Goal: Information Seeking & Learning: Learn about a topic

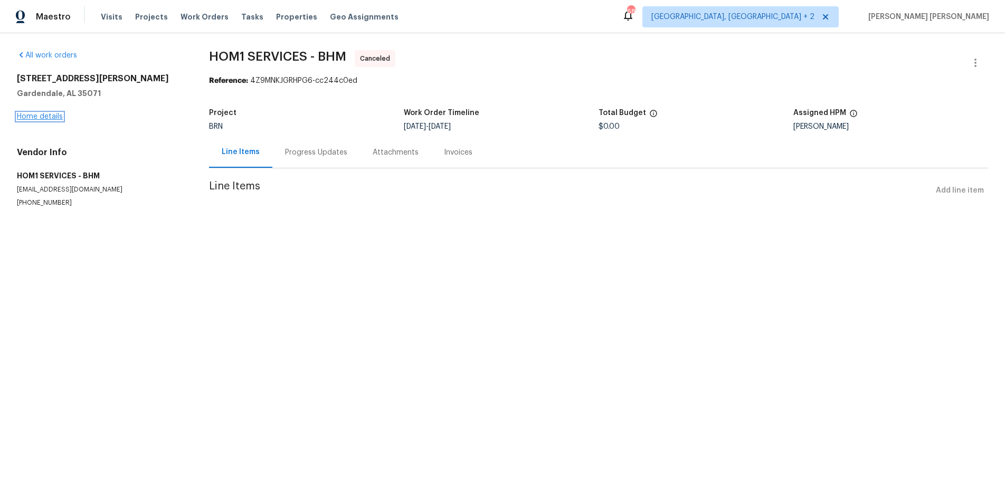
click at [45, 118] on link "Home details" at bounding box center [40, 116] width 46 height 7
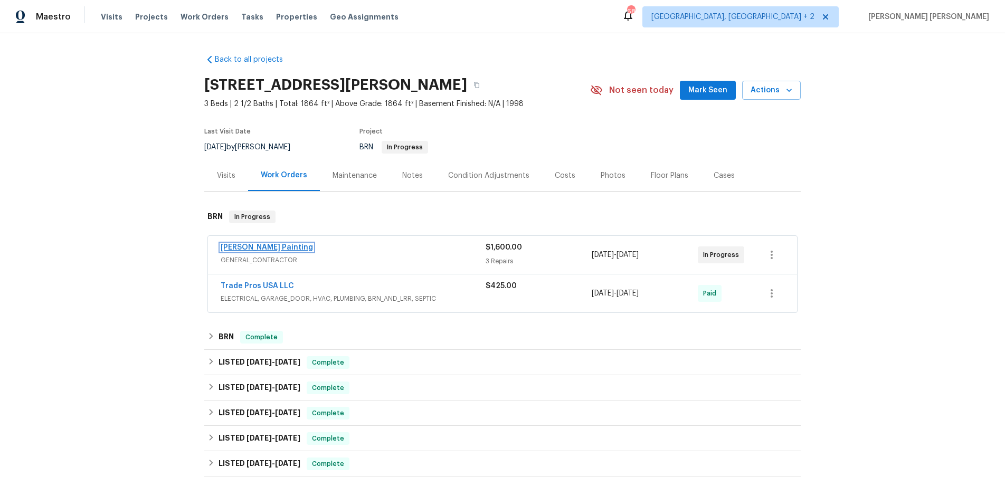
click at [232, 246] on link "Perez Painting" at bounding box center [267, 247] width 92 height 7
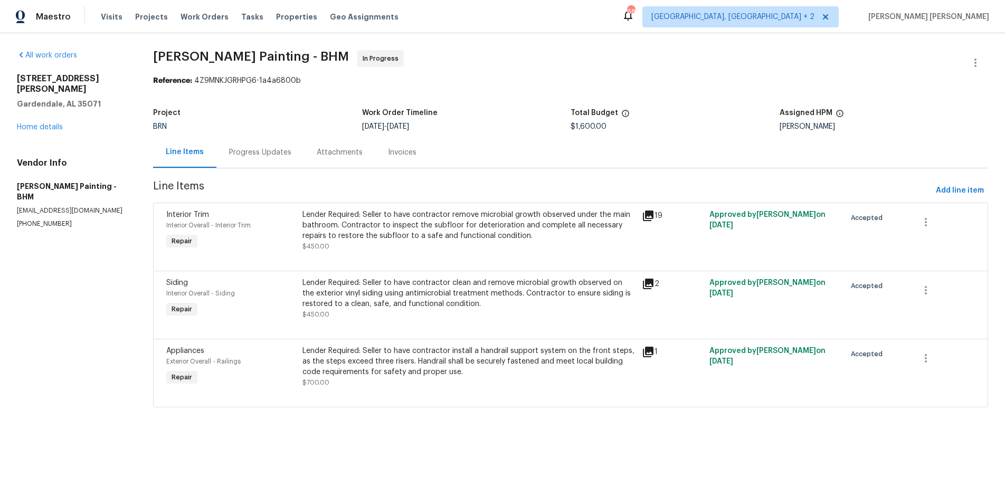
click at [653, 215] on icon at bounding box center [648, 216] width 11 height 11
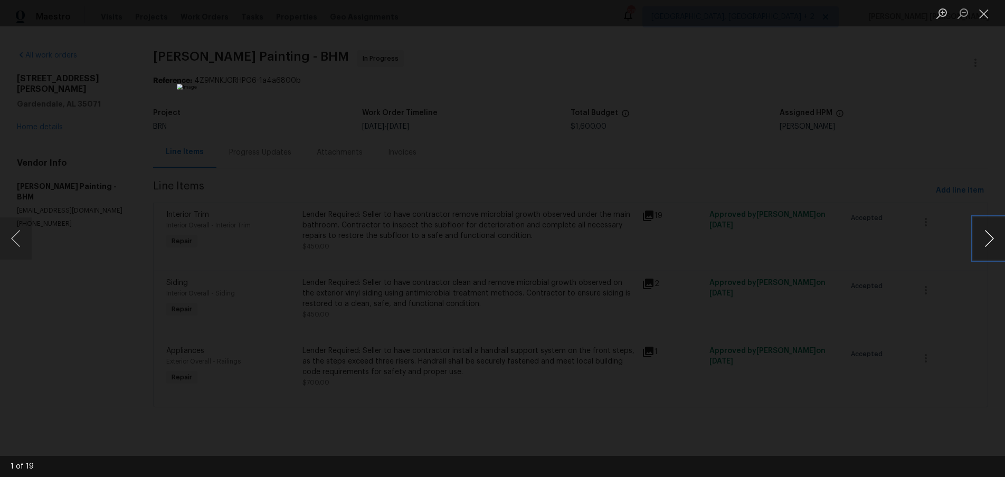
click at [988, 244] on button "Next image" at bounding box center [989, 238] width 32 height 42
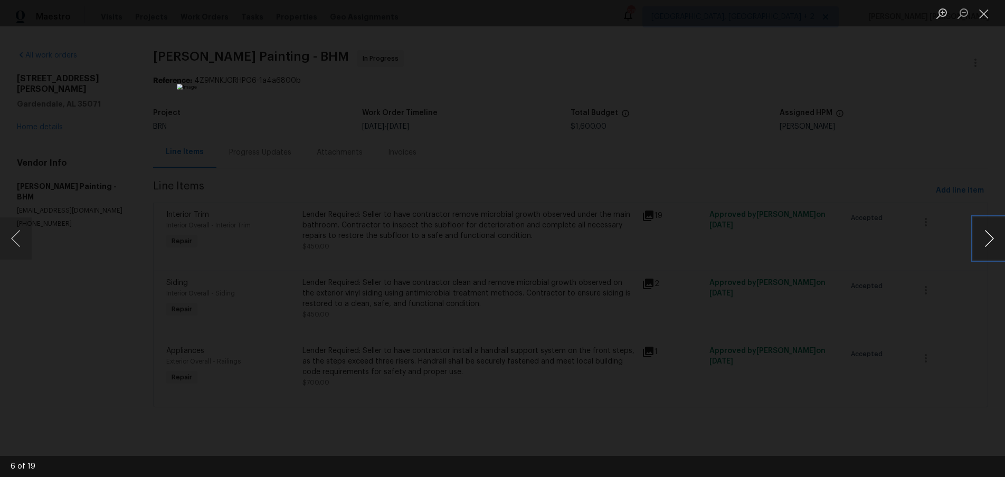
click at [988, 244] on button "Next image" at bounding box center [989, 238] width 32 height 42
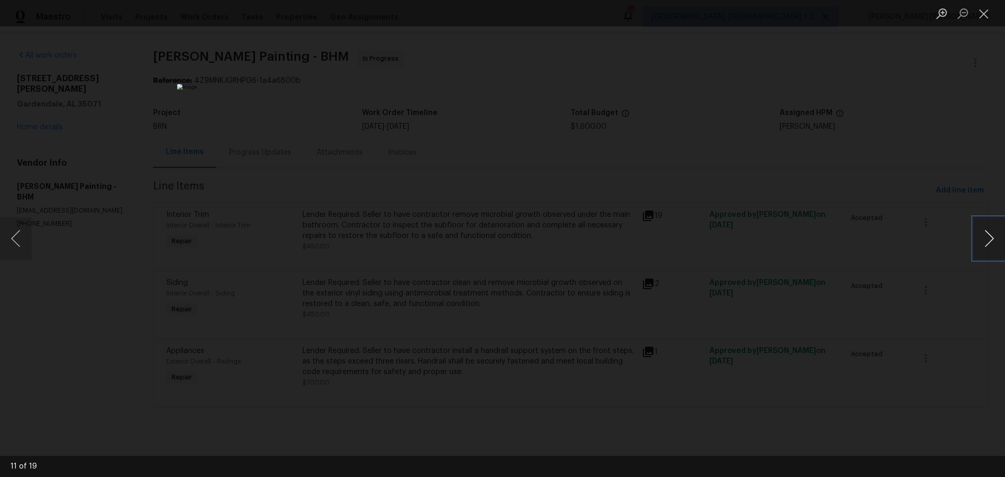
click at [988, 244] on button "Next image" at bounding box center [989, 238] width 32 height 42
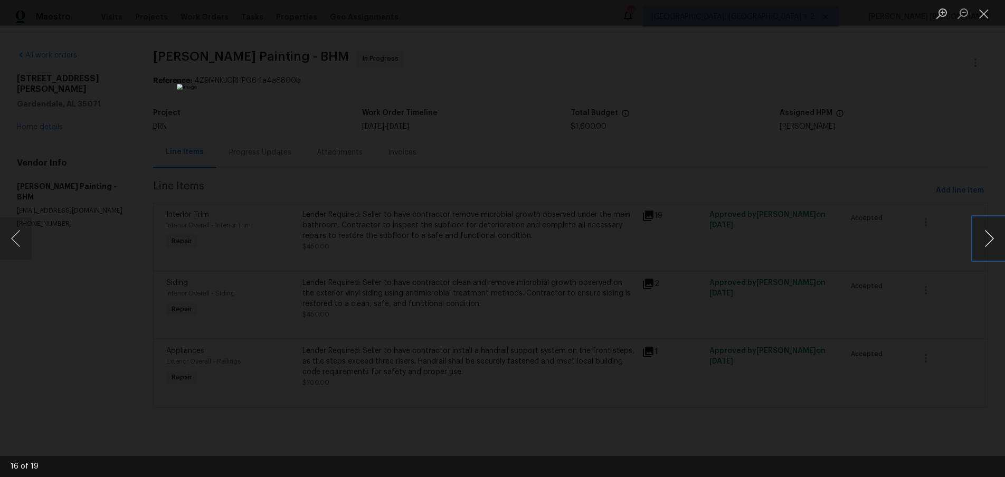
click at [988, 244] on button "Next image" at bounding box center [989, 238] width 32 height 42
click at [903, 351] on div "Lightbox" at bounding box center [502, 238] width 1005 height 477
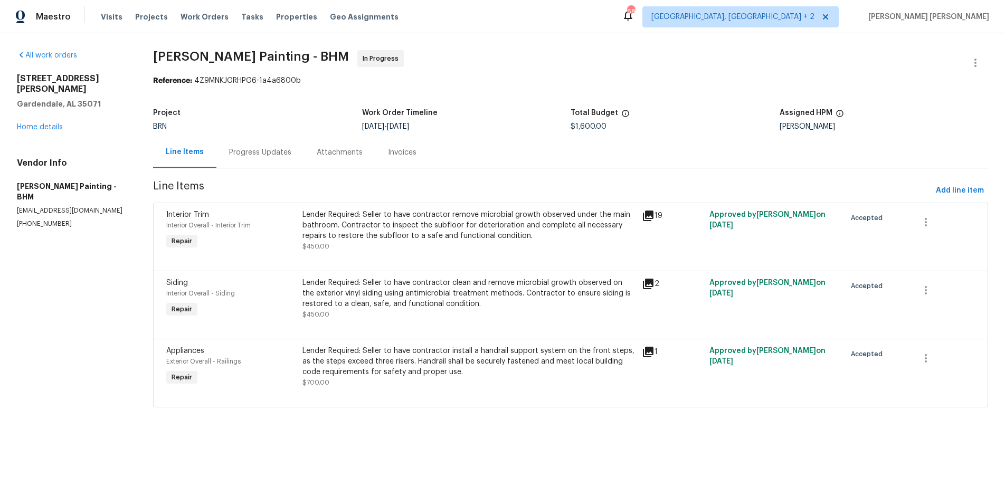
click at [653, 214] on icon at bounding box center [648, 216] width 11 height 11
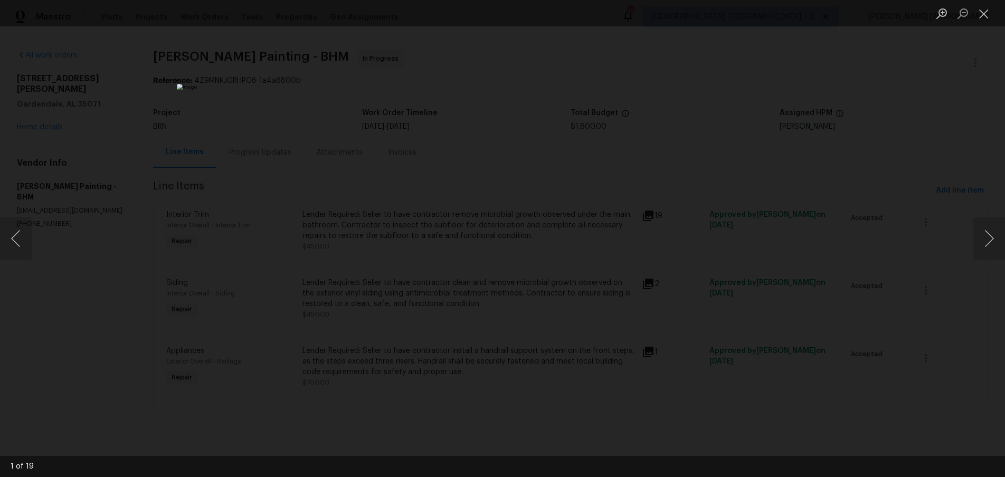
click at [773, 280] on div "Lightbox" at bounding box center [502, 238] width 1005 height 477
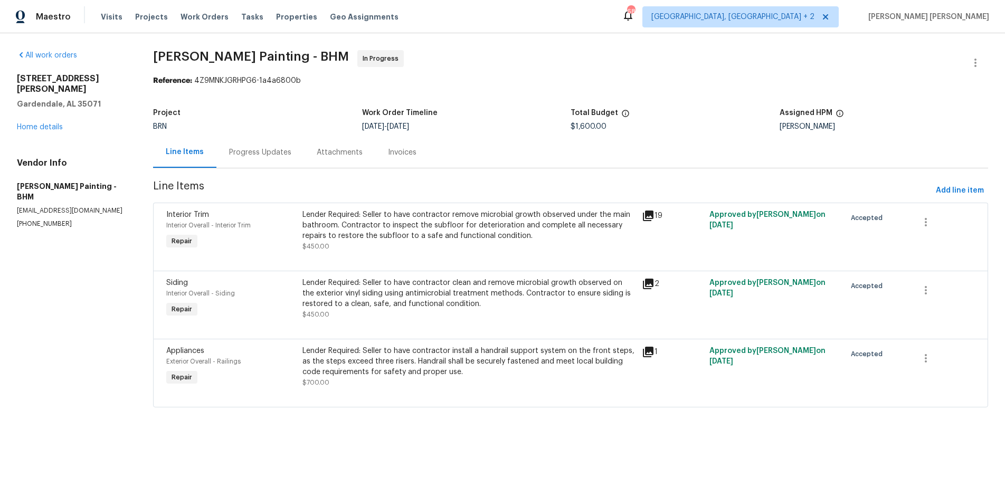
drag, startPoint x: 656, startPoint y: 284, endPoint x: 675, endPoint y: 279, distance: 19.7
click at [653, 284] on icon at bounding box center [648, 284] width 11 height 11
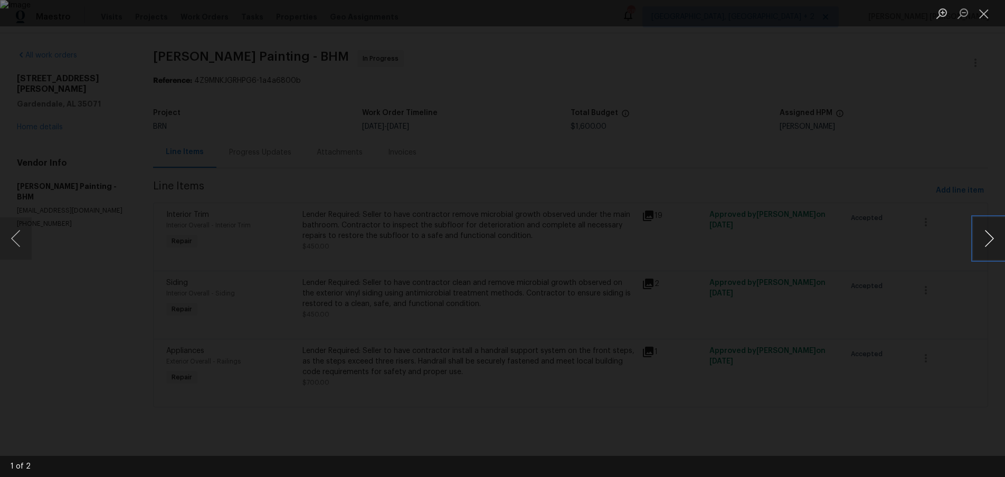
click at [973, 248] on button "Next image" at bounding box center [989, 238] width 32 height 42
click at [887, 285] on div "Lightbox" at bounding box center [502, 238] width 1005 height 477
click at [885, 284] on div "Lightbox" at bounding box center [502, 238] width 1005 height 477
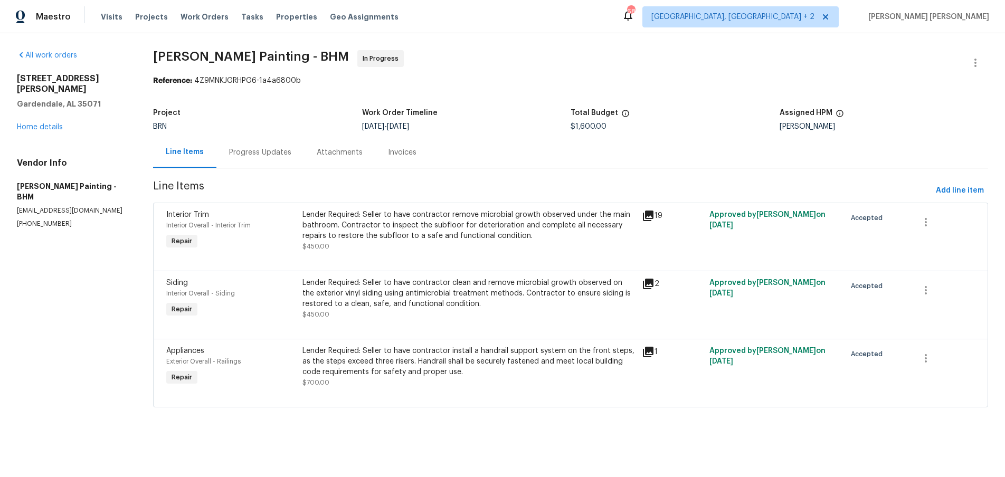
click at [653, 354] on icon at bounding box center [648, 352] width 11 height 11
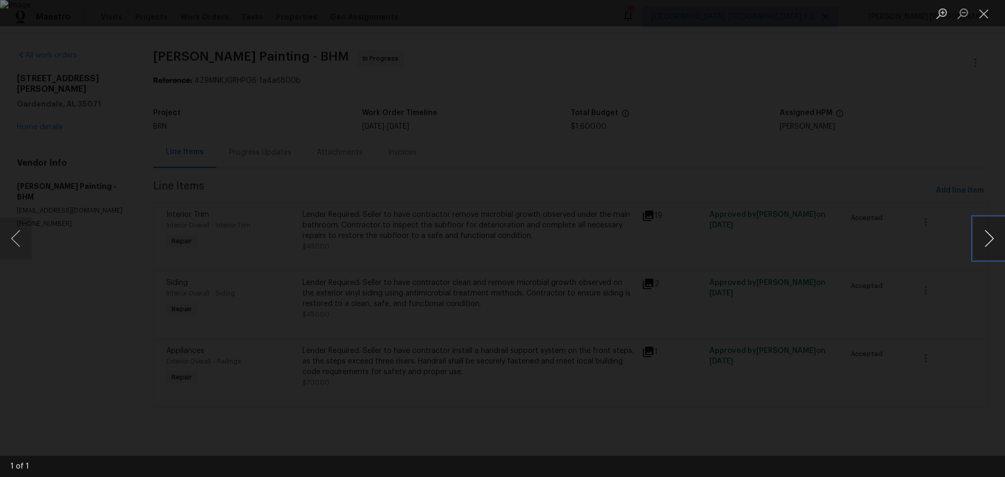
click at [985, 244] on button "Next image" at bounding box center [989, 238] width 32 height 42
click at [803, 383] on div "Lightbox" at bounding box center [502, 238] width 1005 height 477
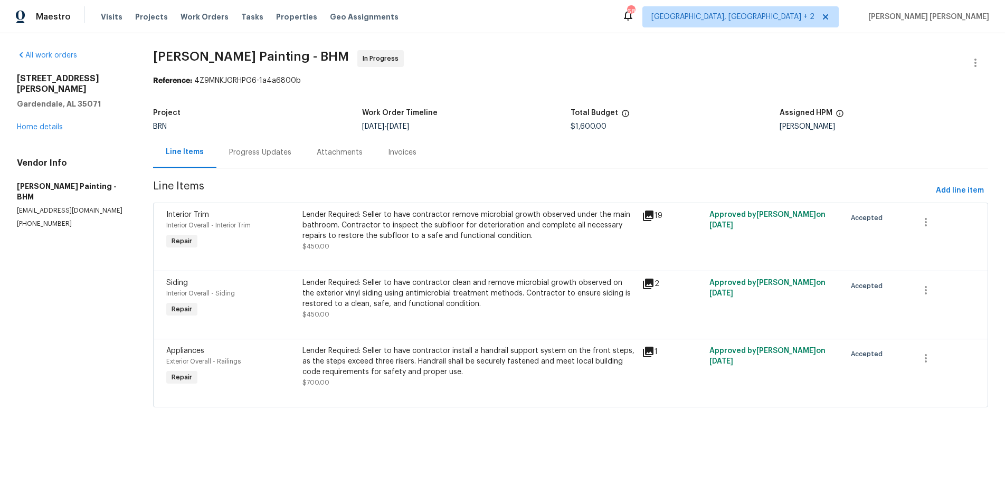
click at [653, 216] on icon at bounding box center [648, 216] width 11 height 11
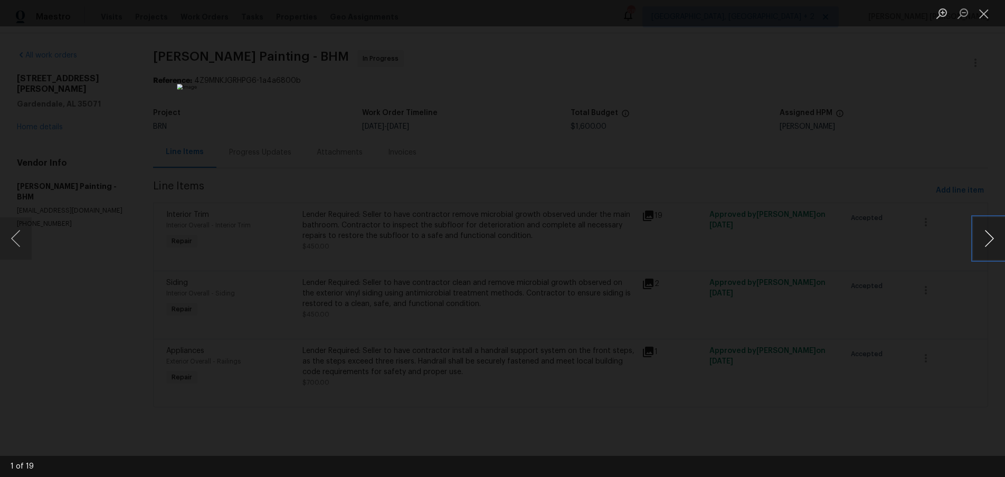
click at [989, 246] on button "Next image" at bounding box center [989, 238] width 32 height 42
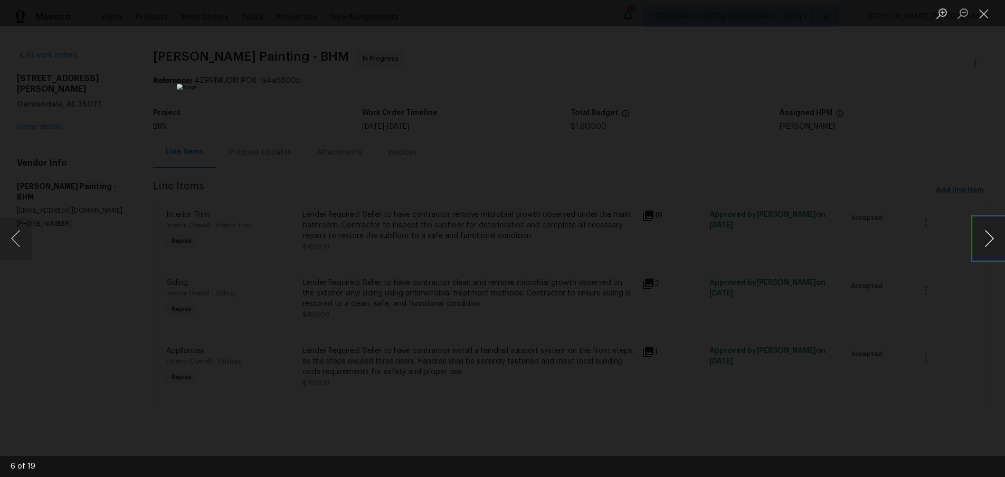
click at [989, 246] on button "Next image" at bounding box center [989, 238] width 32 height 42
click at [878, 324] on div "Lightbox" at bounding box center [502, 238] width 1005 height 477
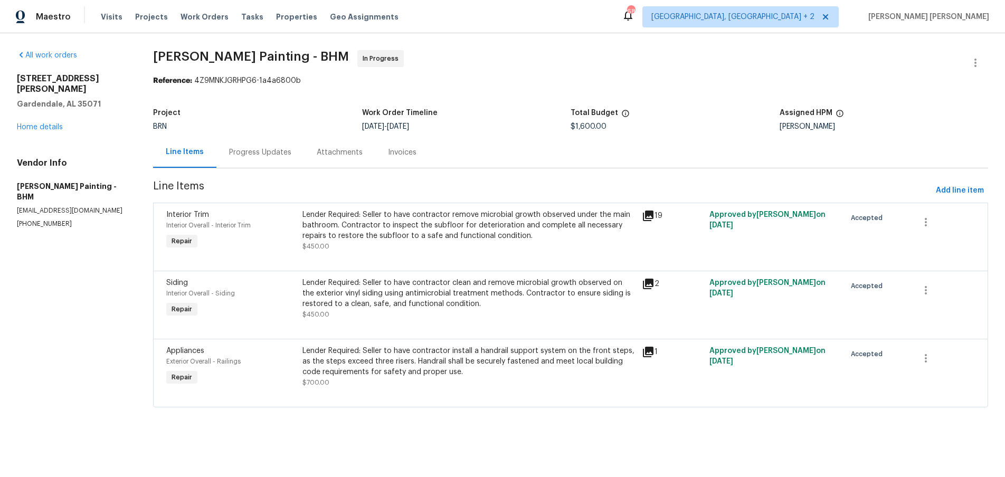
click at [878, 324] on div "Lightbox" at bounding box center [502, 238] width 1005 height 477
click at [653, 217] on icon at bounding box center [648, 216] width 11 height 11
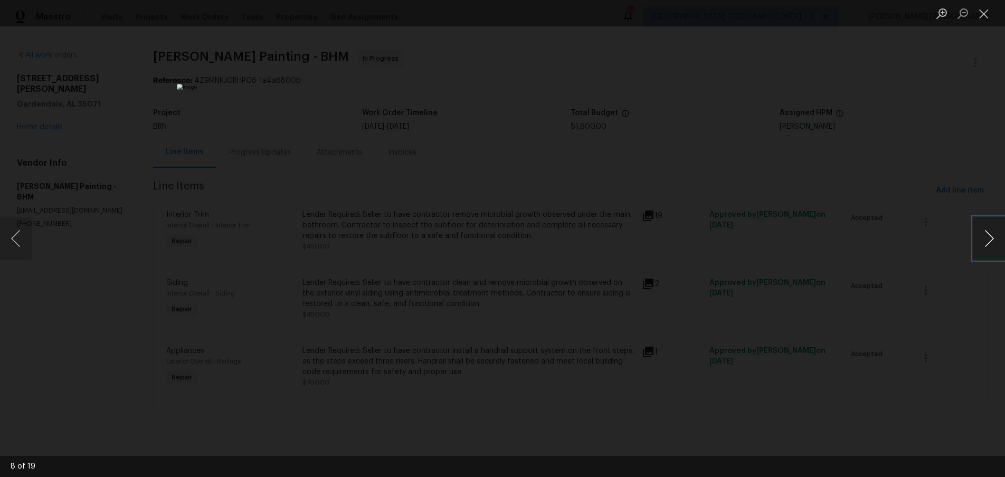
click at [981, 241] on button "Next image" at bounding box center [989, 238] width 32 height 42
click at [984, 245] on button "Next image" at bounding box center [989, 238] width 32 height 42
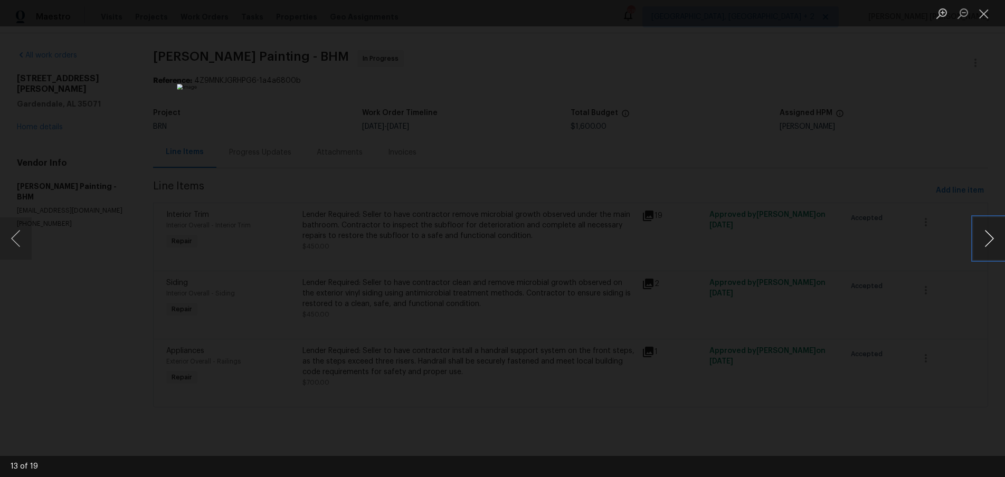
click at [984, 245] on button "Next image" at bounding box center [989, 238] width 32 height 42
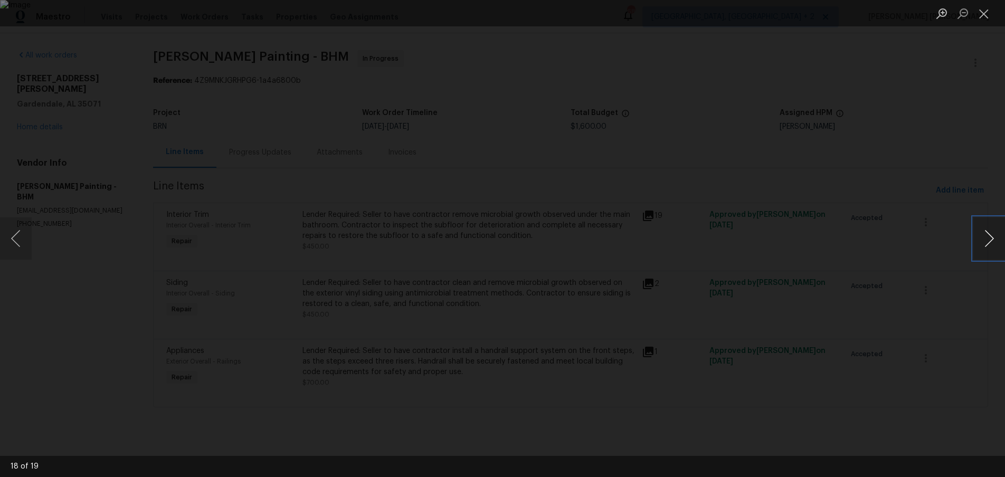
click at [984, 245] on button "Next image" at bounding box center [989, 238] width 32 height 42
click at [981, 245] on button "Next image" at bounding box center [989, 238] width 32 height 42
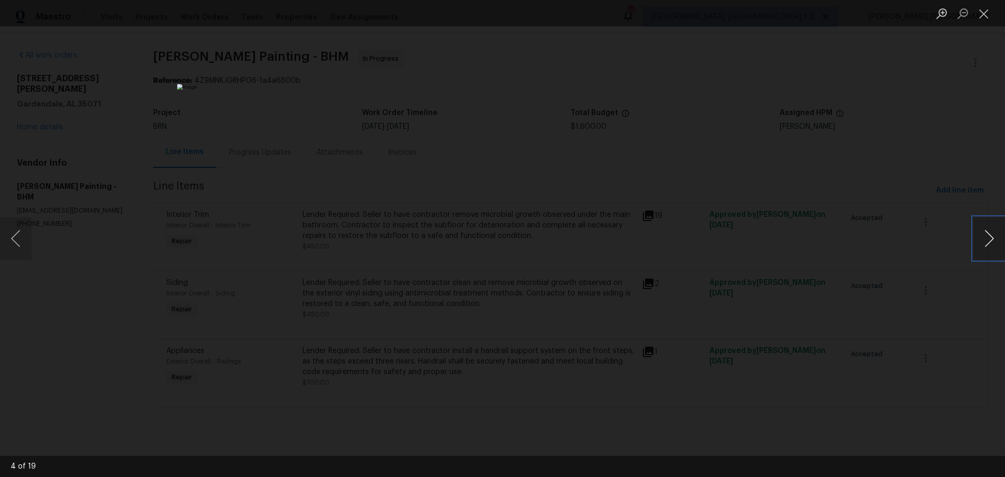
click at [981, 245] on button "Next image" at bounding box center [989, 238] width 32 height 42
click at [981, 243] on button "Next image" at bounding box center [989, 238] width 32 height 42
click at [819, 145] on div "Lightbox" at bounding box center [502, 238] width 1005 height 477
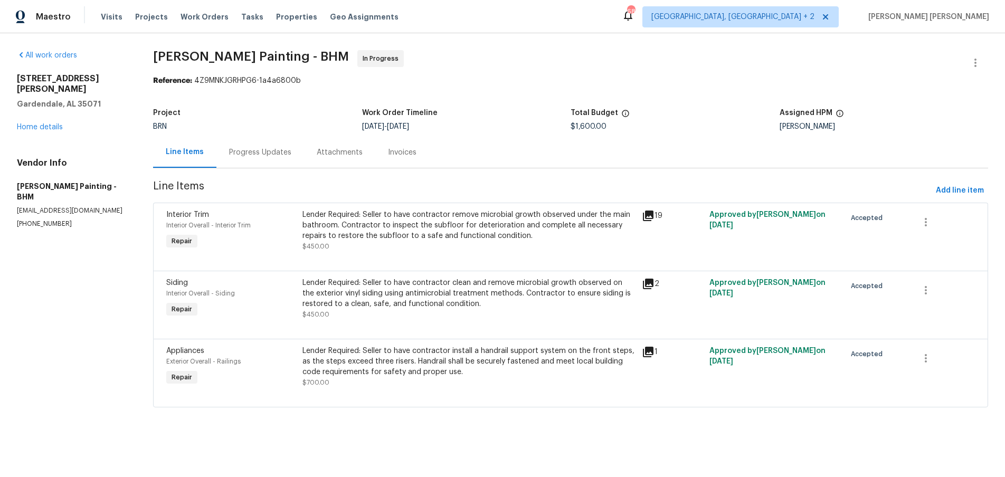
click at [654, 219] on icon at bounding box center [648, 216] width 13 height 13
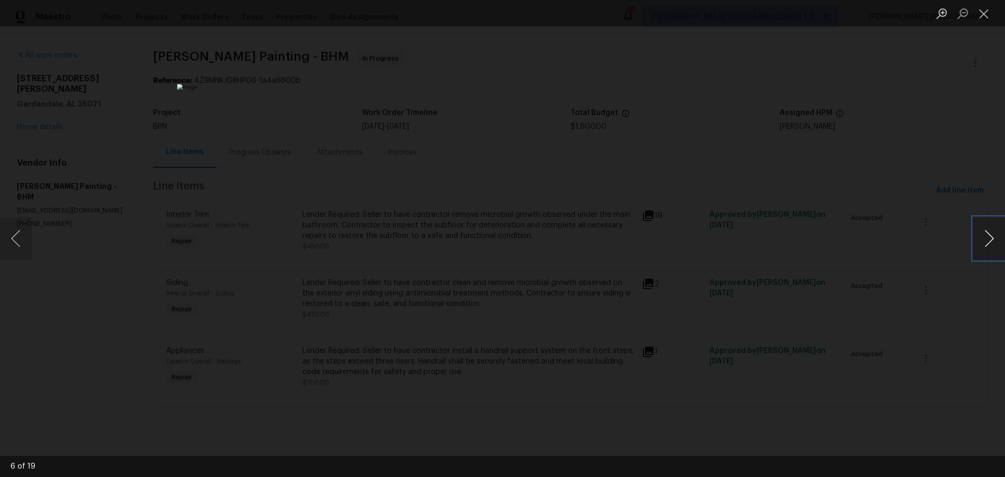
click at [985, 244] on button "Next image" at bounding box center [989, 238] width 32 height 42
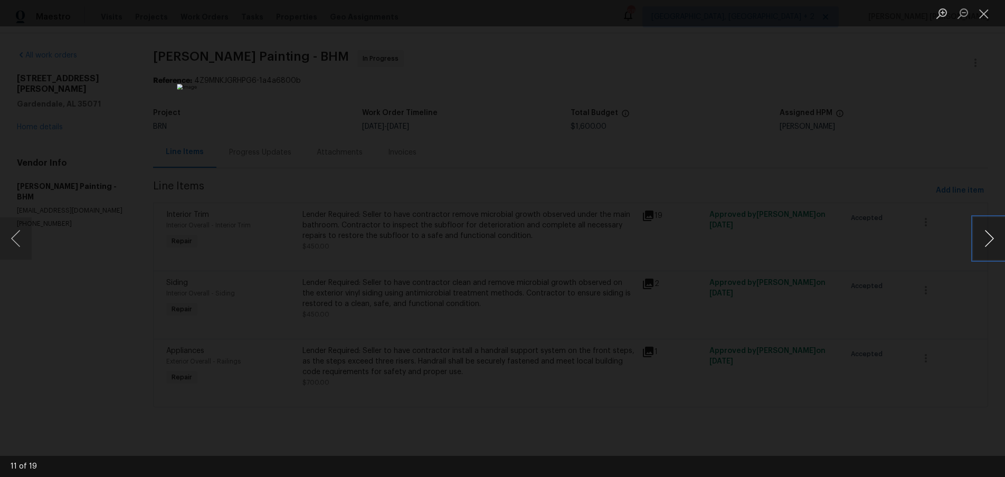
click at [985, 244] on button "Next image" at bounding box center [989, 238] width 32 height 42
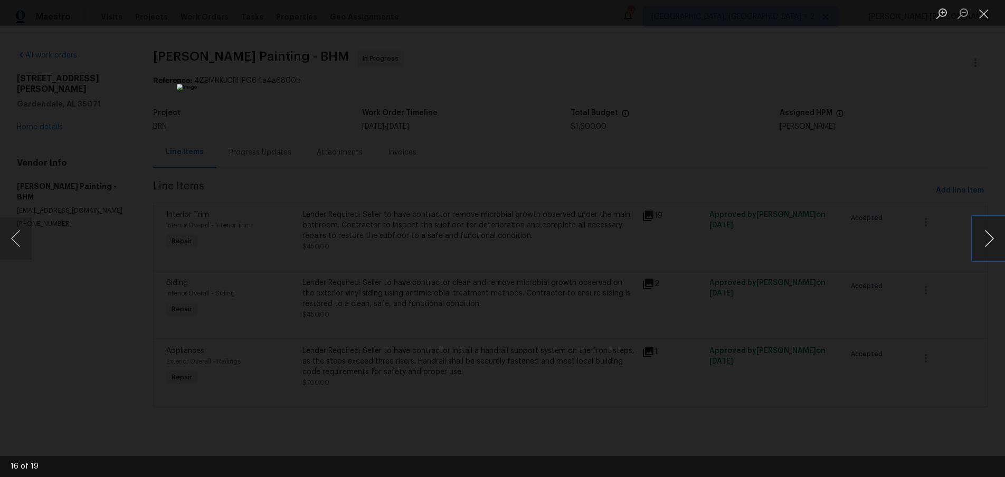
click at [985, 244] on button "Next image" at bounding box center [989, 238] width 32 height 42
click at [927, 80] on div "Lightbox" at bounding box center [502, 238] width 1005 height 477
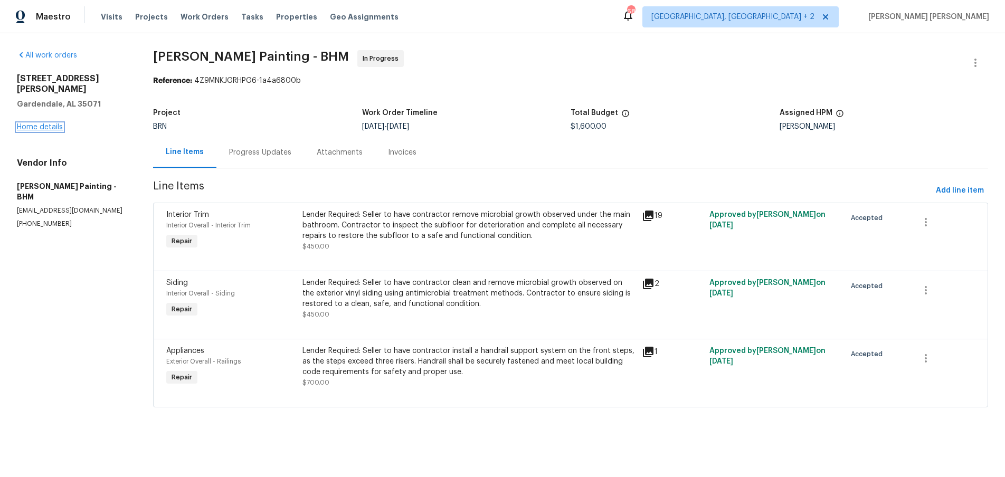
click at [52, 123] on link "Home details" at bounding box center [40, 126] width 46 height 7
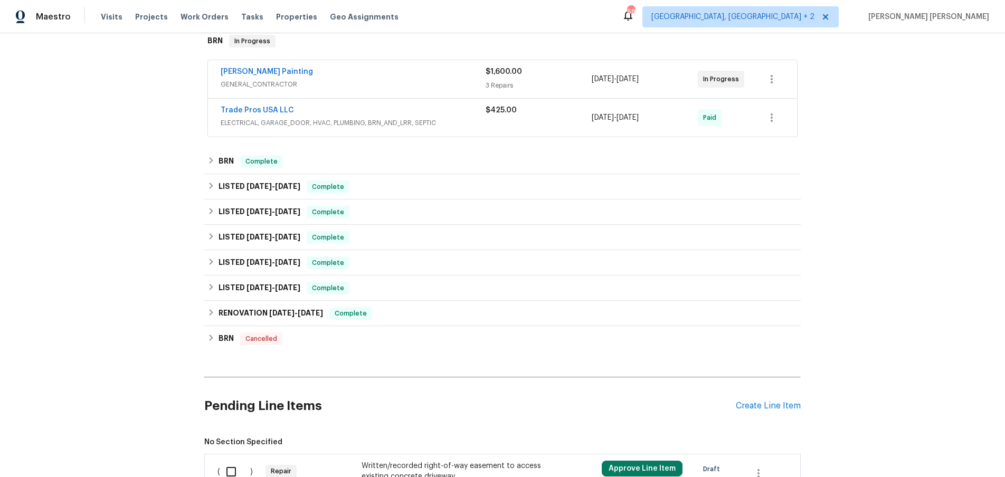
scroll to position [370, 0]
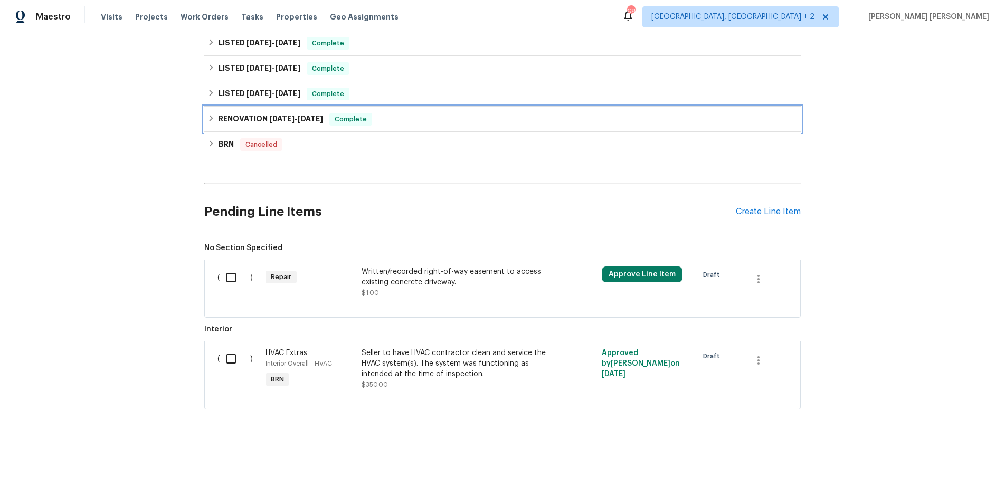
click at [210, 115] on icon at bounding box center [210, 118] width 7 height 7
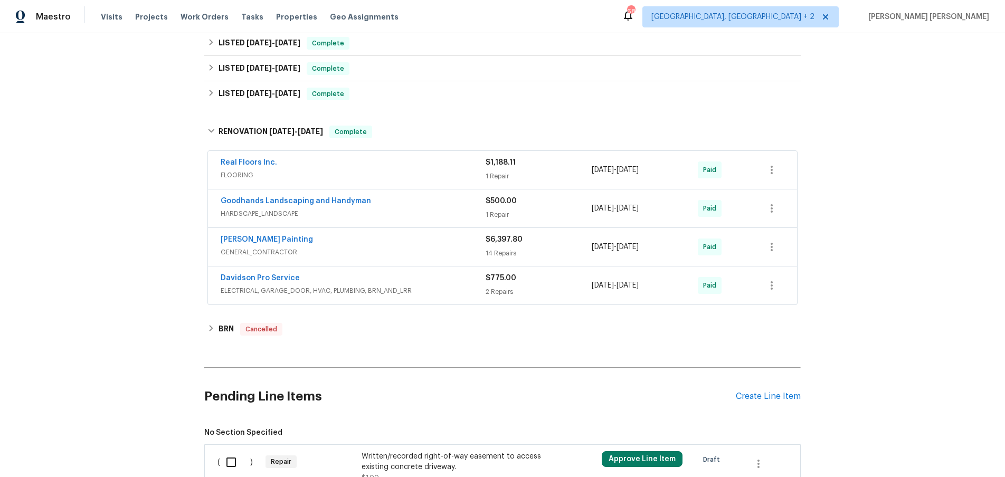
click at [422, 246] on div "Perez Painting" at bounding box center [353, 240] width 265 height 13
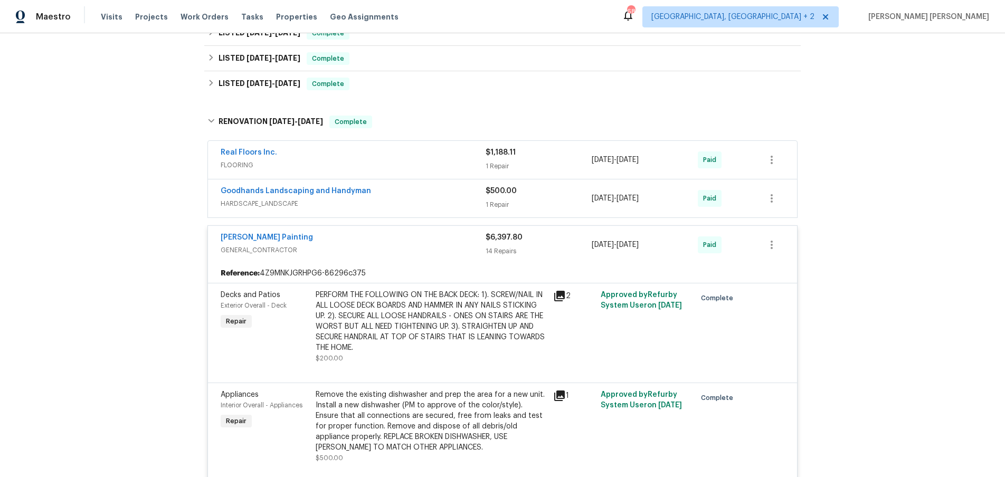
scroll to position [387, 0]
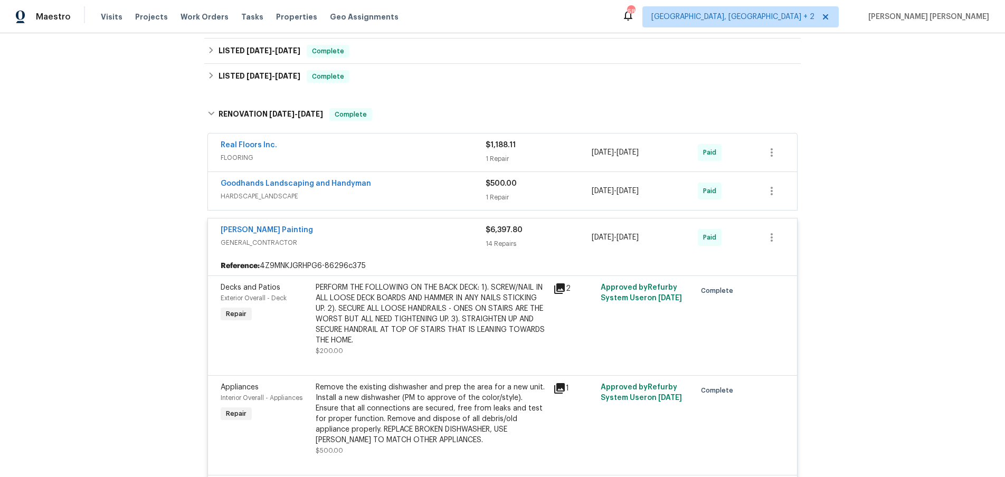
click at [560, 290] on icon at bounding box center [559, 288] width 13 height 13
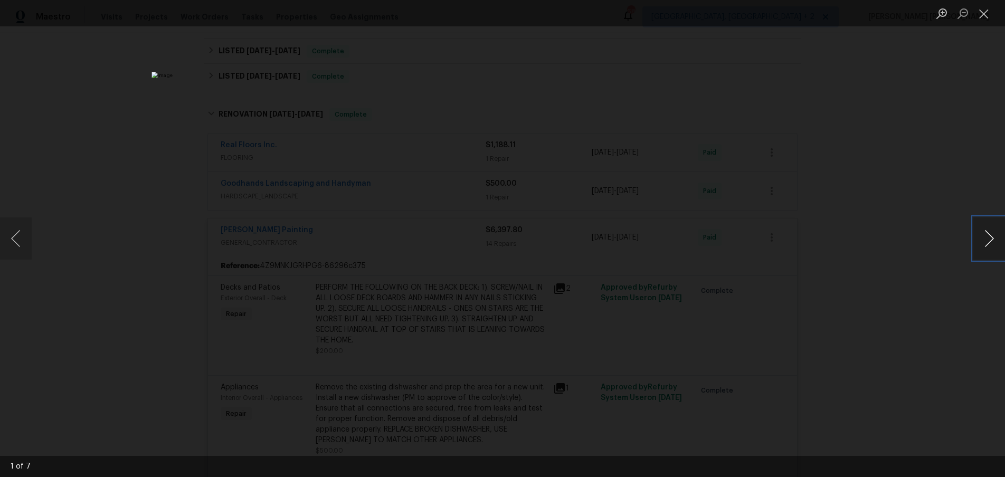
click at [993, 250] on button "Next image" at bounding box center [989, 238] width 32 height 42
click at [858, 283] on div "Lightbox" at bounding box center [502, 238] width 1005 height 477
click at [860, 279] on div "Lightbox" at bounding box center [502, 238] width 1005 height 477
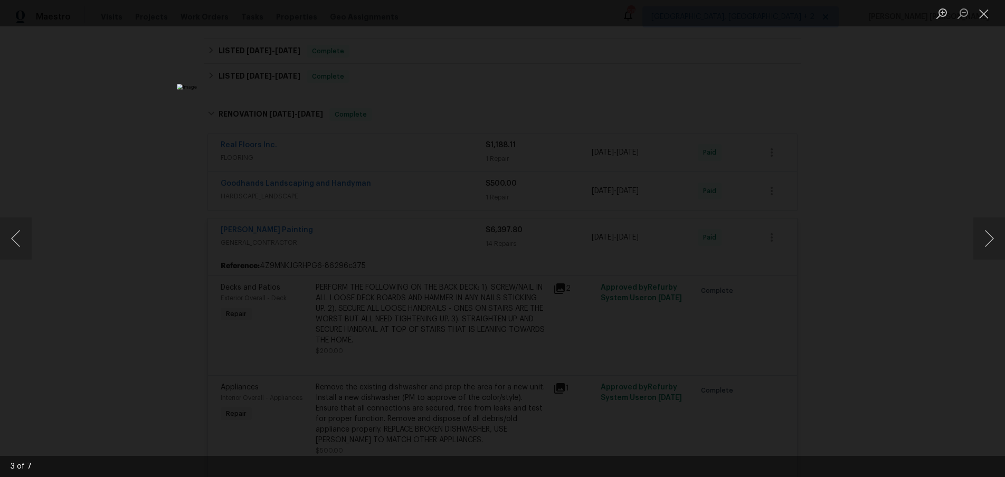
click at [860, 279] on div "Lightbox" at bounding box center [502, 238] width 1005 height 477
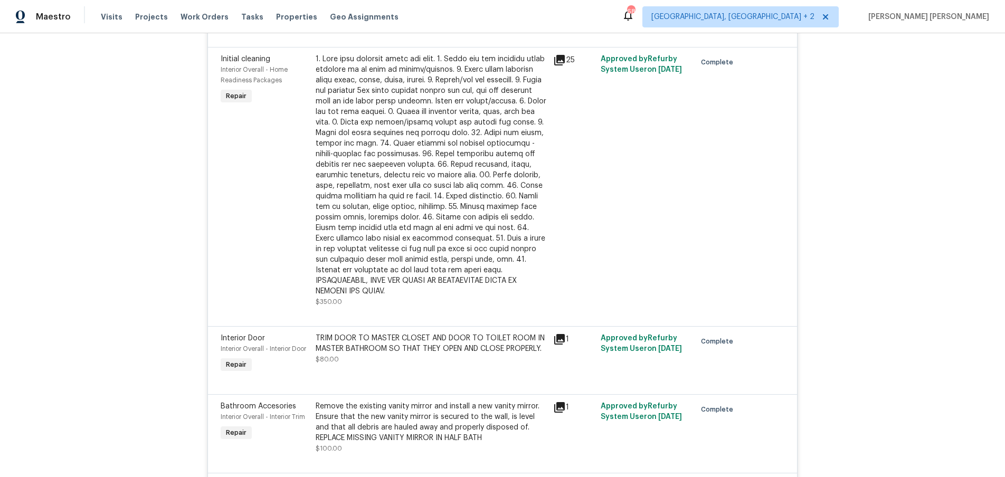
scroll to position [1259, 0]
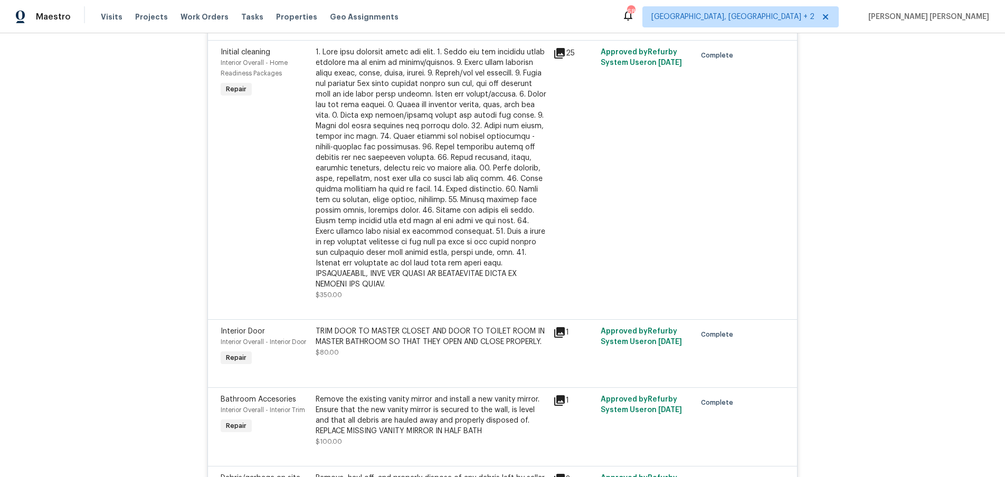
click at [563, 54] on icon at bounding box center [559, 53] width 11 height 11
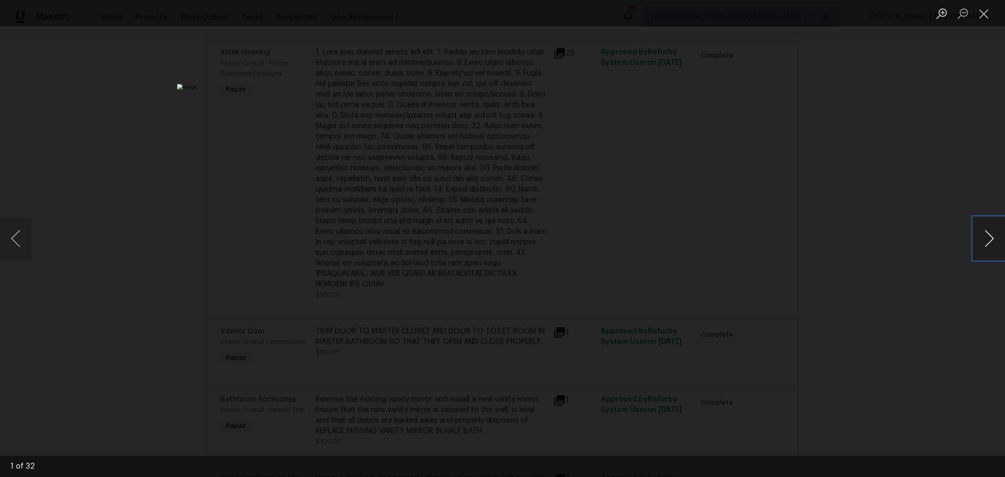
click at [982, 245] on button "Next image" at bounding box center [989, 238] width 32 height 42
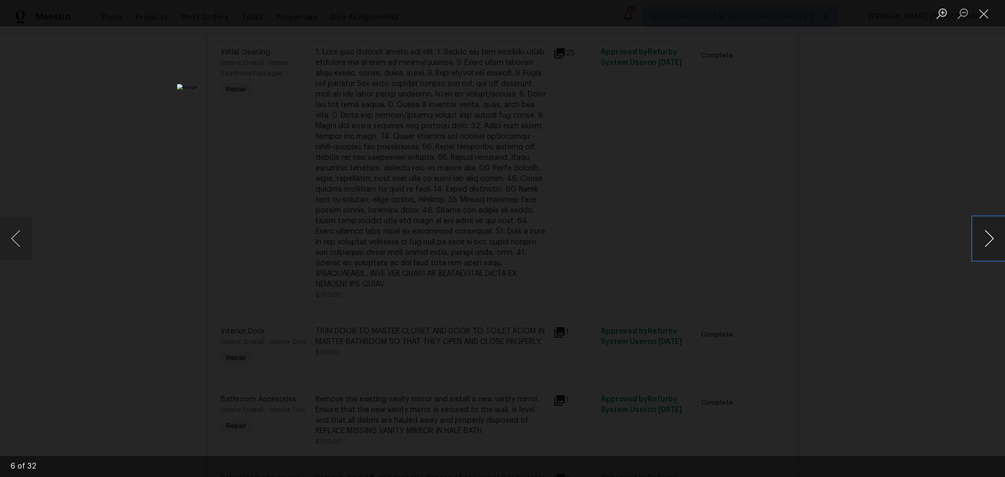
click at [982, 245] on button "Next image" at bounding box center [989, 238] width 32 height 42
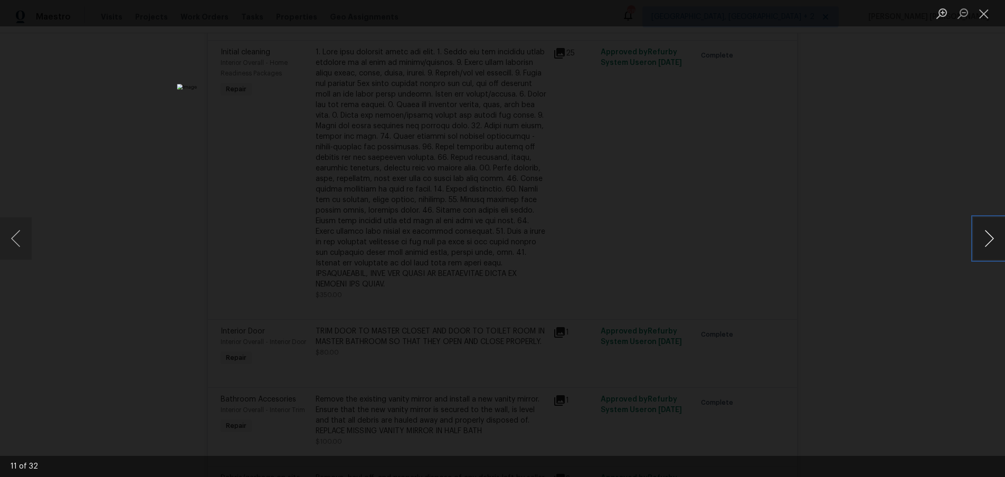
click at [982, 245] on button "Next image" at bounding box center [989, 238] width 32 height 42
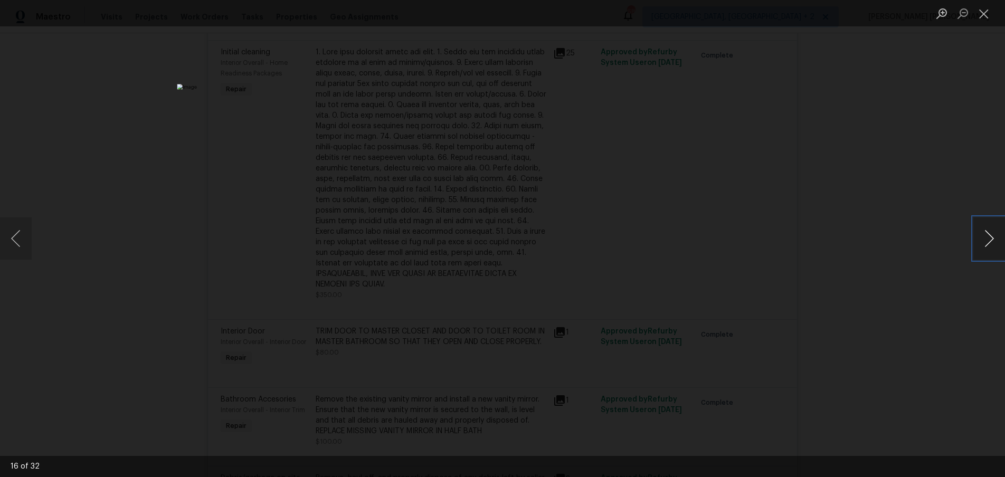
click at [982, 245] on button "Next image" at bounding box center [989, 238] width 32 height 42
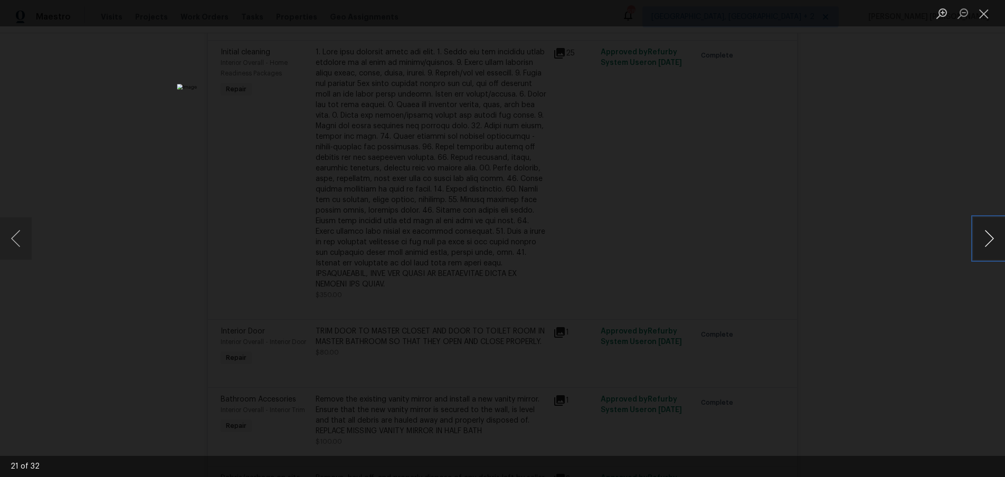
click at [982, 245] on button "Next image" at bounding box center [989, 238] width 32 height 42
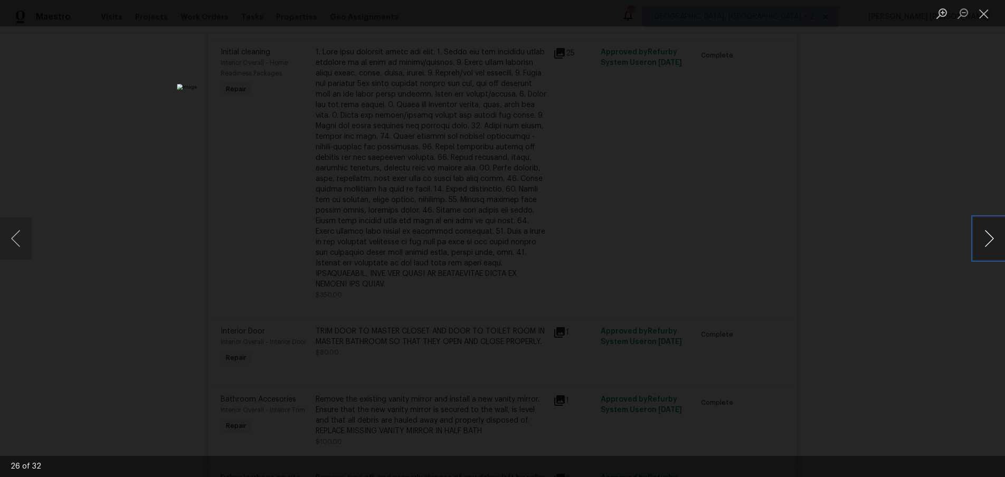
click at [982, 245] on button "Next image" at bounding box center [989, 238] width 32 height 42
click at [28, 240] on button "Previous image" at bounding box center [16, 238] width 32 height 42
click at [27, 240] on button "Previous image" at bounding box center [16, 238] width 32 height 42
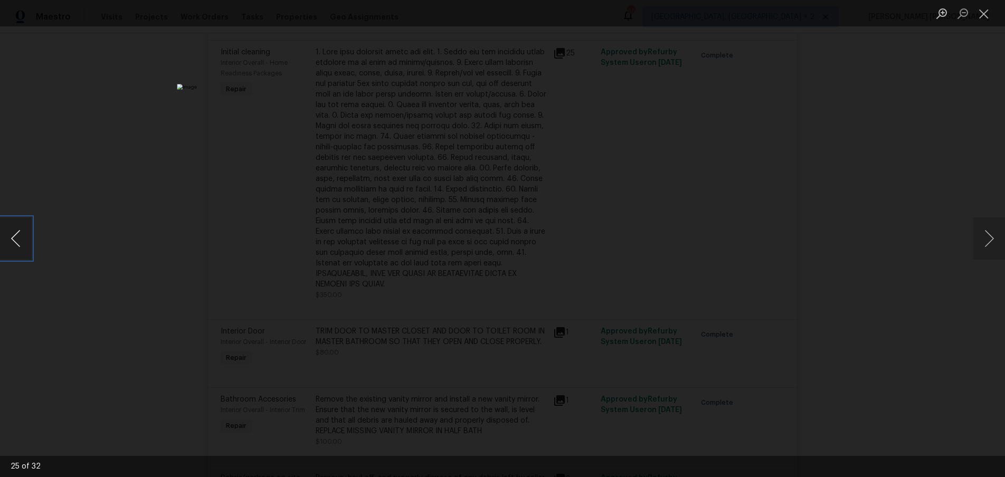
click at [15, 240] on button "Previous image" at bounding box center [16, 238] width 32 height 42
click at [14, 247] on button "Previous image" at bounding box center [16, 238] width 32 height 42
click at [982, 246] on button "Next image" at bounding box center [989, 238] width 32 height 42
click at [984, 251] on button "Next image" at bounding box center [989, 238] width 32 height 42
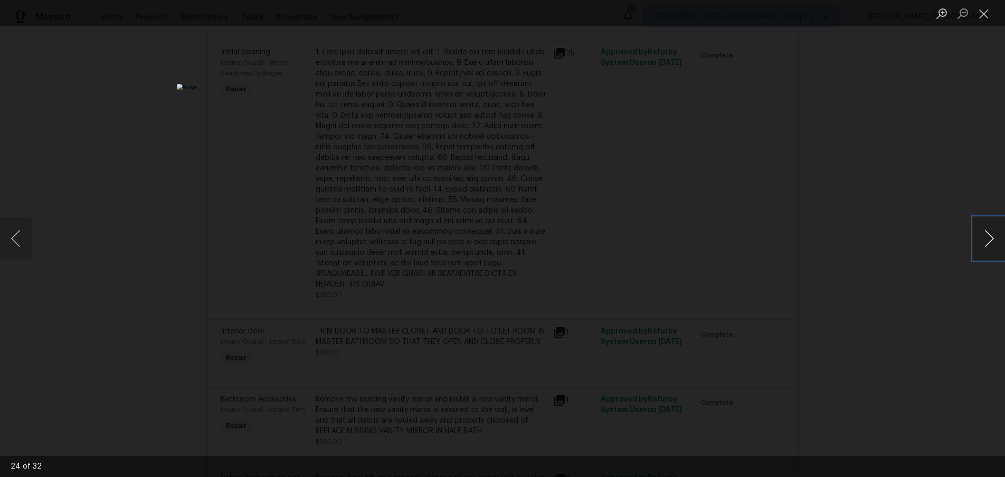
click at [984, 251] on button "Next image" at bounding box center [989, 238] width 32 height 42
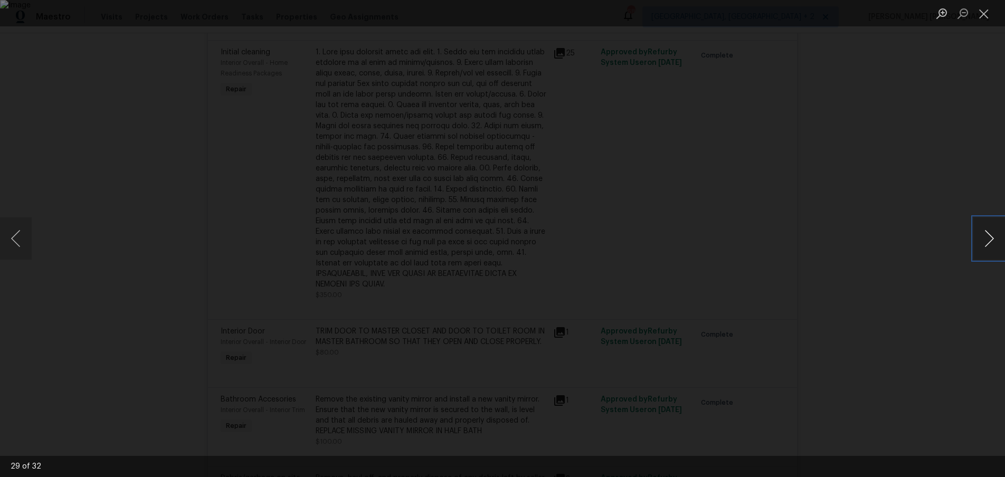
click at [984, 251] on button "Next image" at bounding box center [989, 238] width 32 height 42
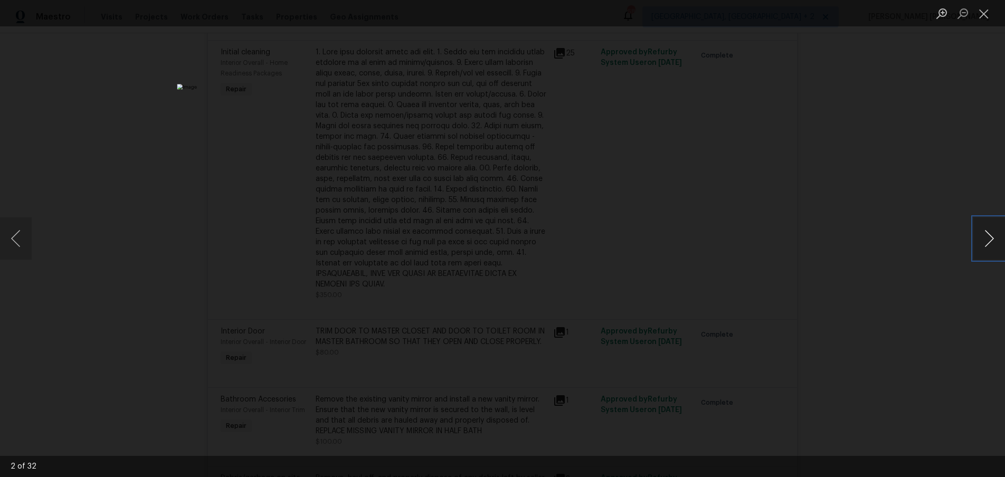
click at [984, 251] on button "Next image" at bounding box center [989, 238] width 32 height 42
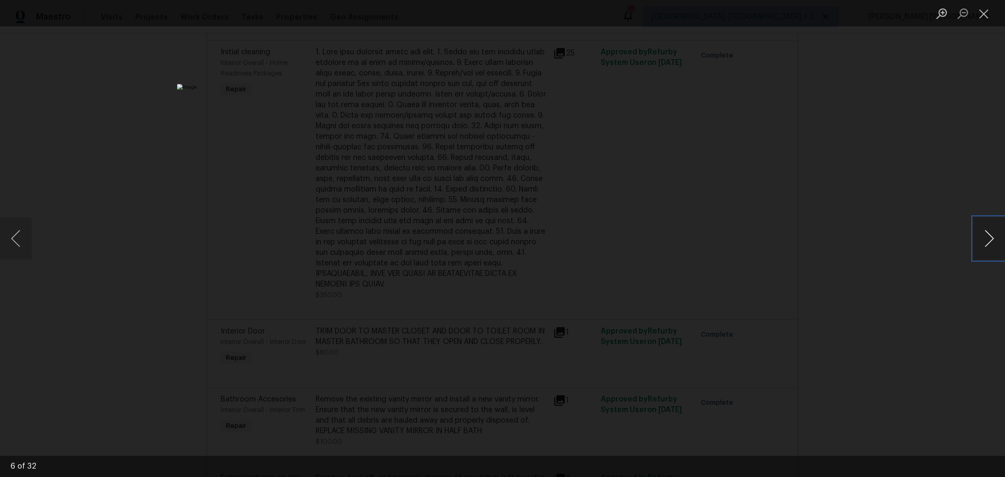
click at [984, 251] on button "Next image" at bounding box center [989, 238] width 32 height 42
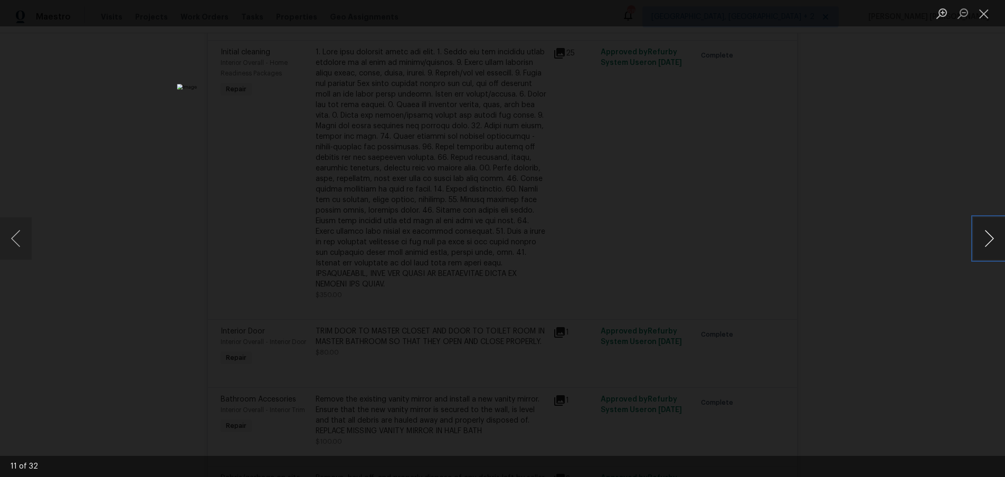
click at [984, 251] on button "Next image" at bounding box center [989, 238] width 32 height 42
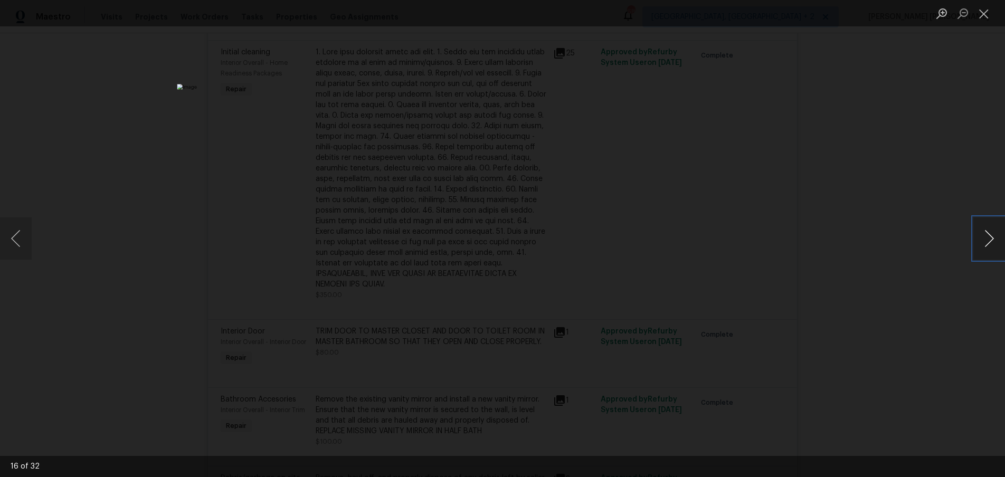
click at [984, 251] on button "Next image" at bounding box center [989, 238] width 32 height 42
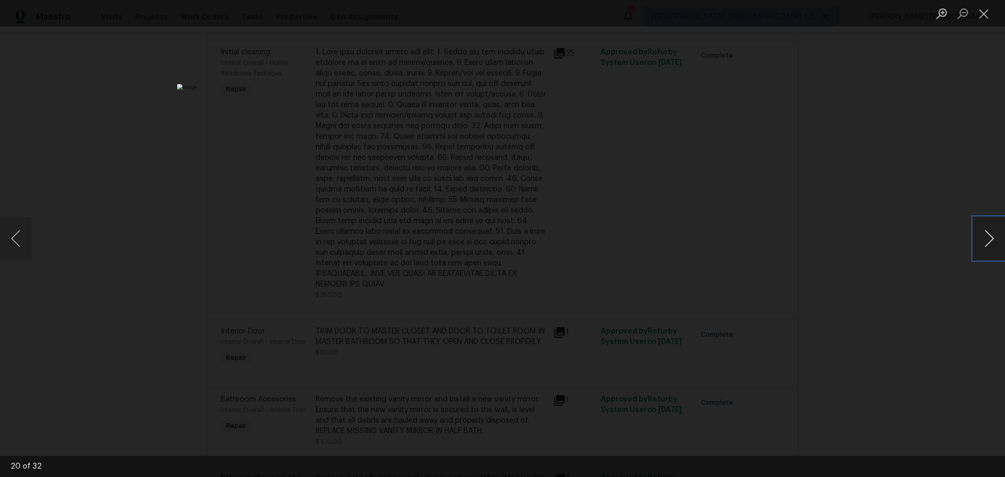
click at [984, 251] on button "Next image" at bounding box center [989, 238] width 32 height 42
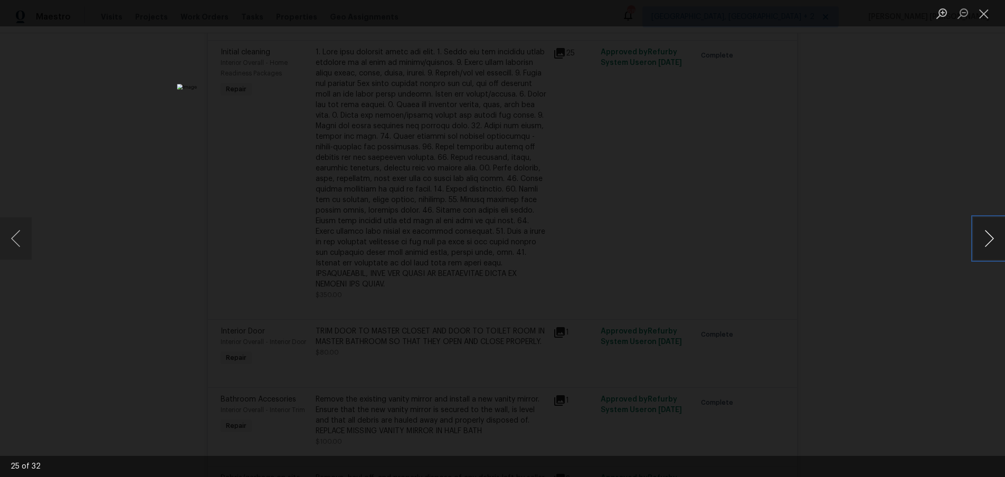
click at [984, 251] on button "Next image" at bounding box center [989, 238] width 32 height 42
click at [20, 242] on button "Previous image" at bounding box center [16, 238] width 32 height 42
click at [899, 152] on div "Lightbox" at bounding box center [502, 238] width 1005 height 477
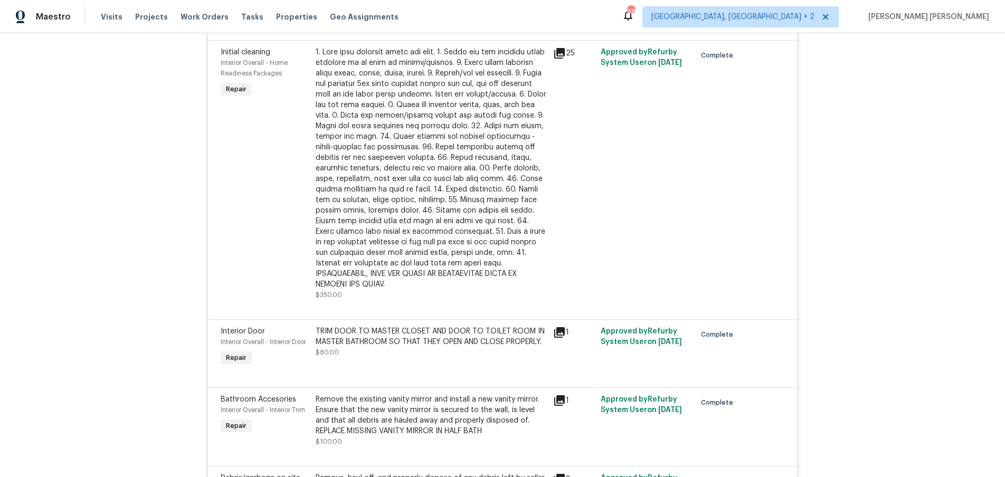
drag, startPoint x: 899, startPoint y: 152, endPoint x: 889, endPoint y: 136, distance: 18.9
click at [897, 146] on div "Lightbox" at bounding box center [502, 238] width 1005 height 477
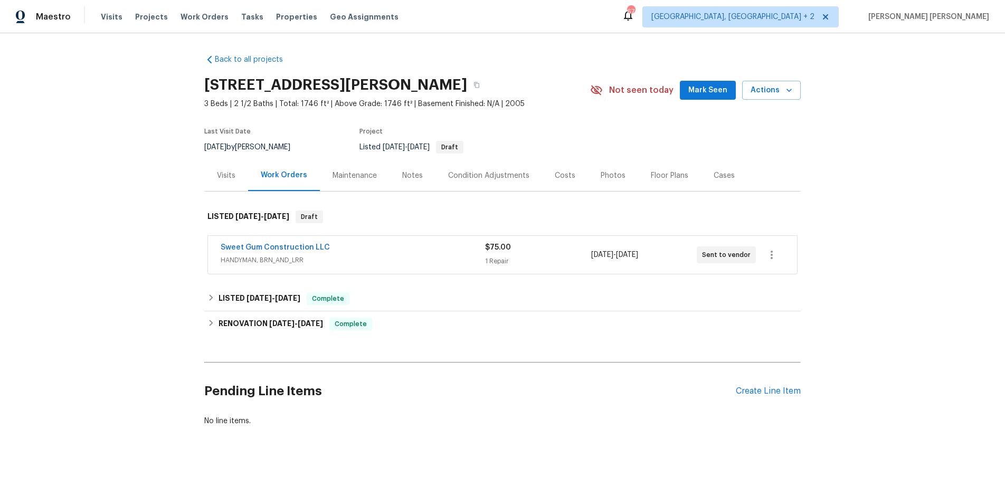
click at [391, 254] on div "Sweet Gum Construction LLC" at bounding box center [353, 248] width 264 height 13
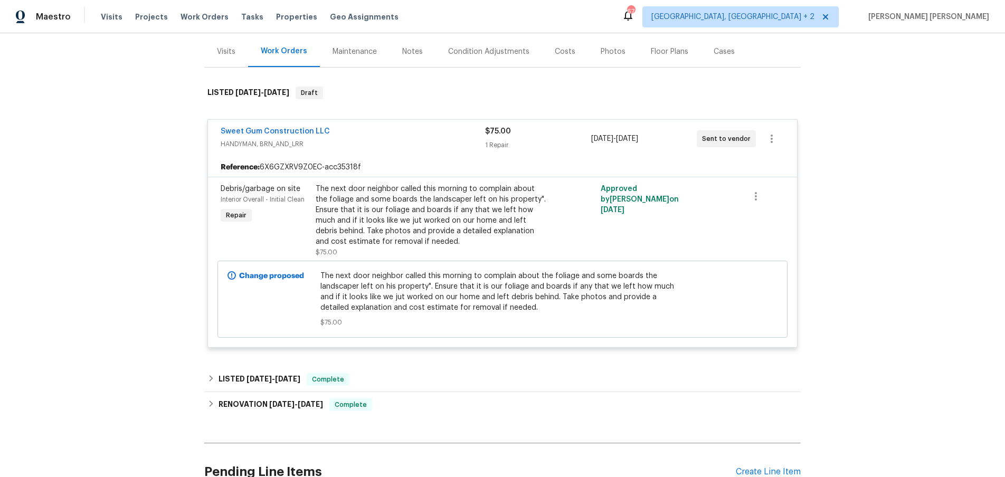
scroll to position [165, 0]
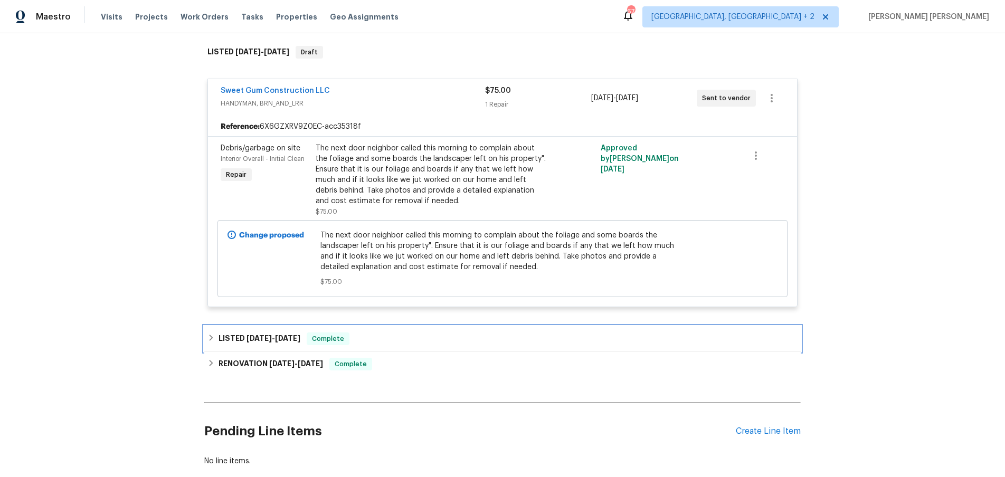
click at [422, 341] on div "LISTED [DATE] - [DATE] Complete" at bounding box center [502, 338] width 590 height 13
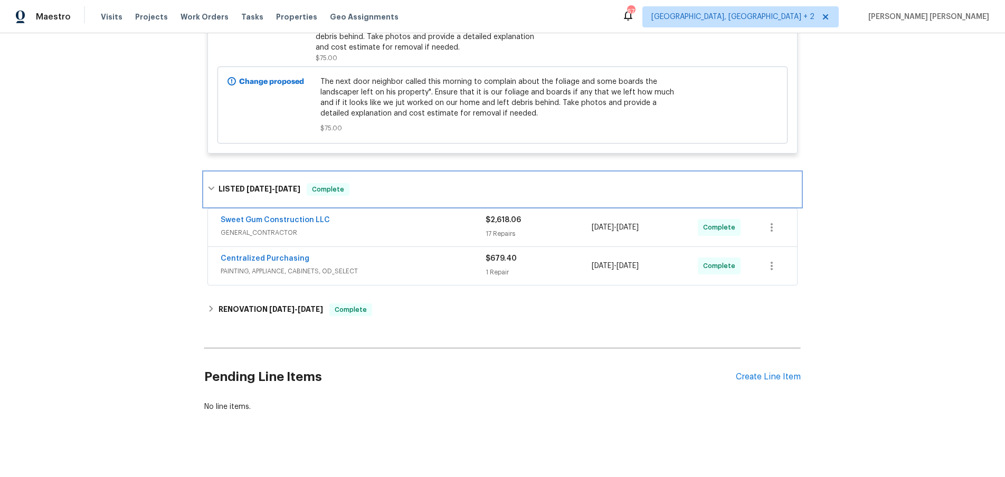
scroll to position [325, 0]
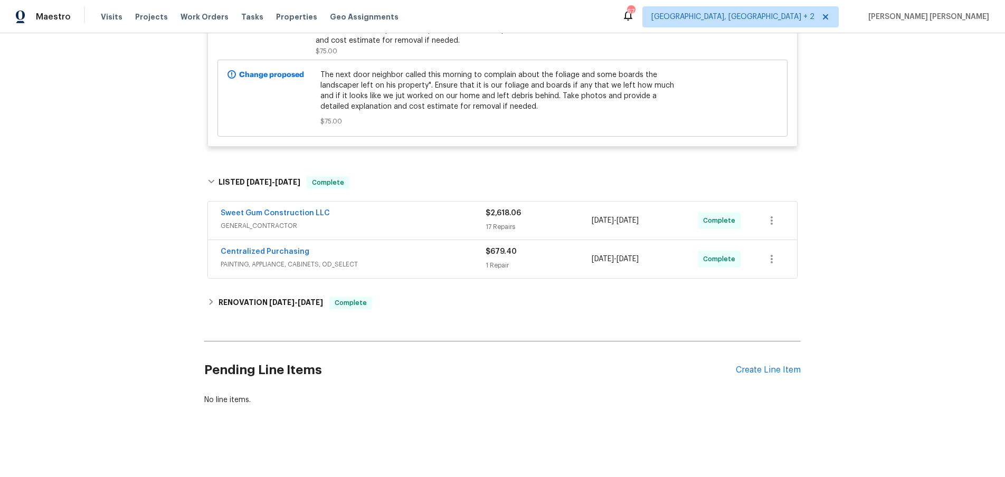
click at [420, 216] on div "Sweet Gum Construction LLC" at bounding box center [353, 214] width 265 height 13
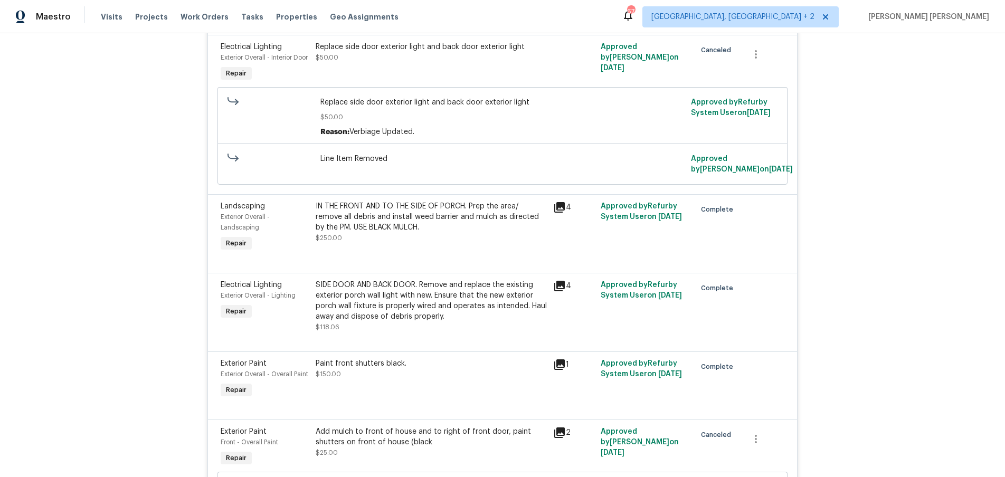
scroll to position [834, 0]
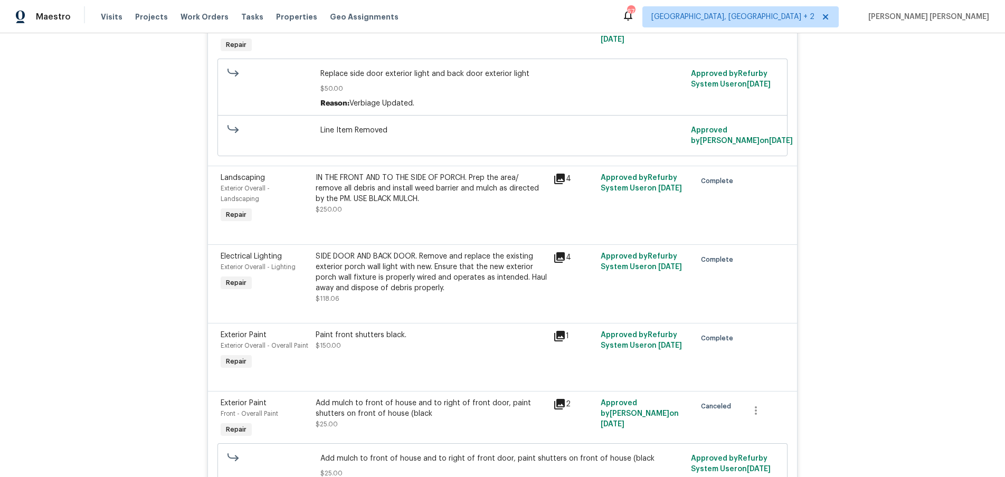
click at [565, 185] on icon at bounding box center [559, 179] width 13 height 13
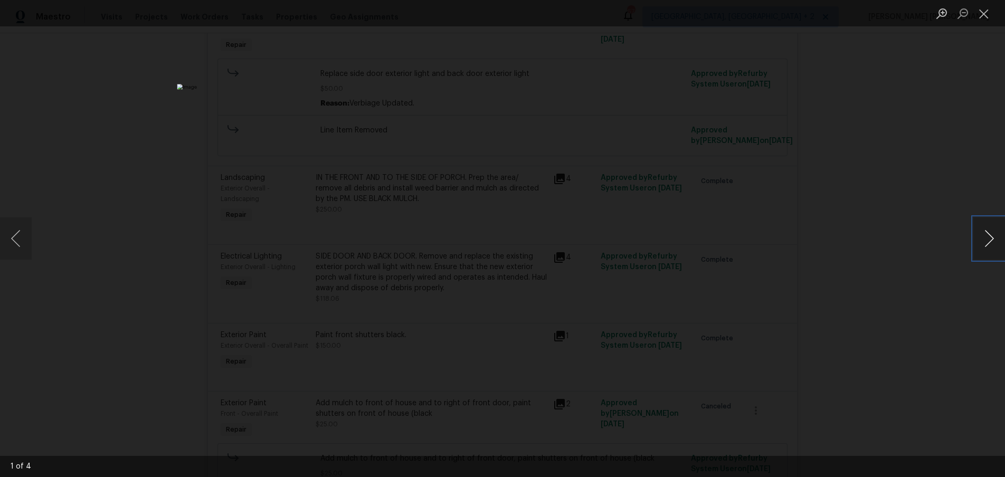
click at [983, 247] on button "Next image" at bounding box center [989, 238] width 32 height 42
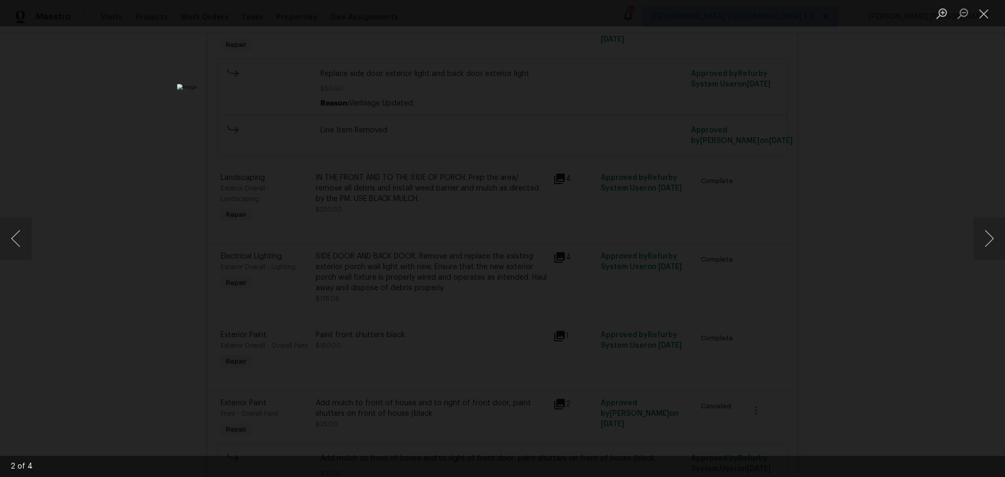
click at [930, 277] on div "Lightbox" at bounding box center [502, 238] width 1005 height 477
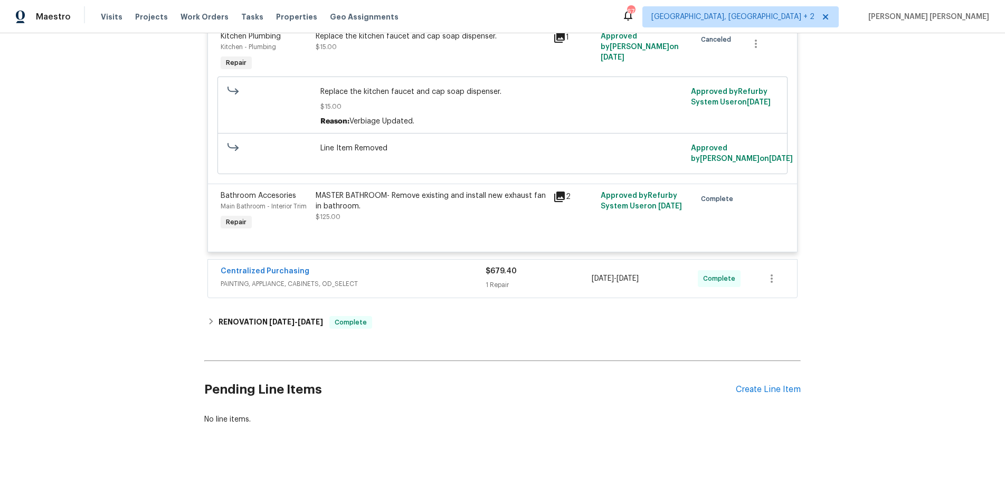
scroll to position [2301, 0]
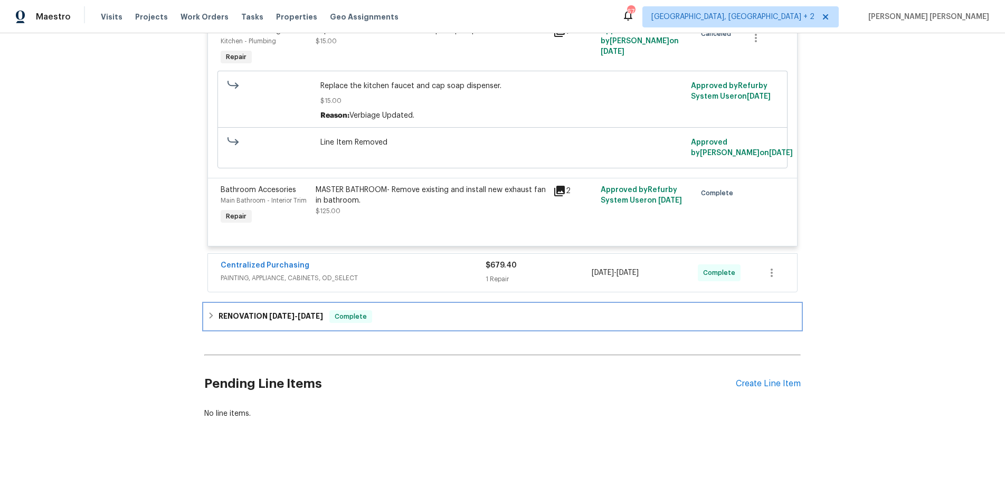
click at [214, 319] on icon at bounding box center [210, 315] width 7 height 7
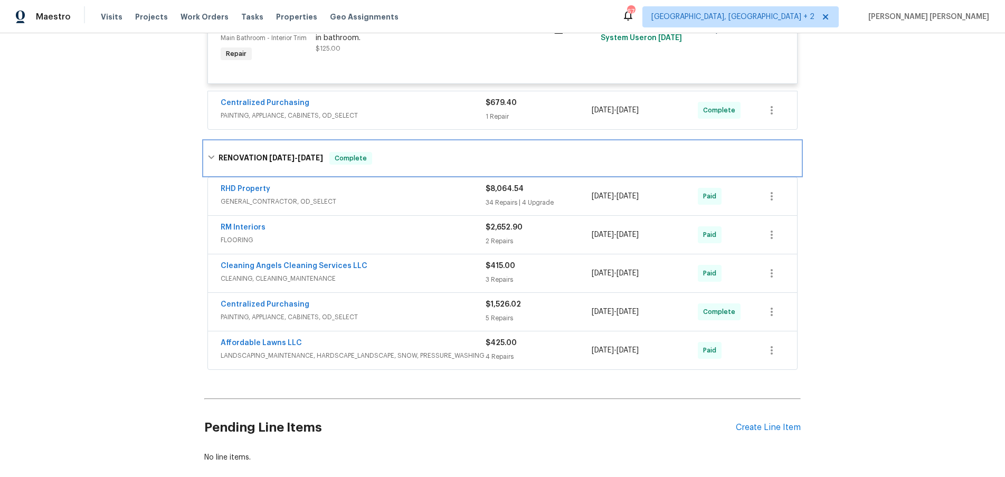
scroll to position [2536, 0]
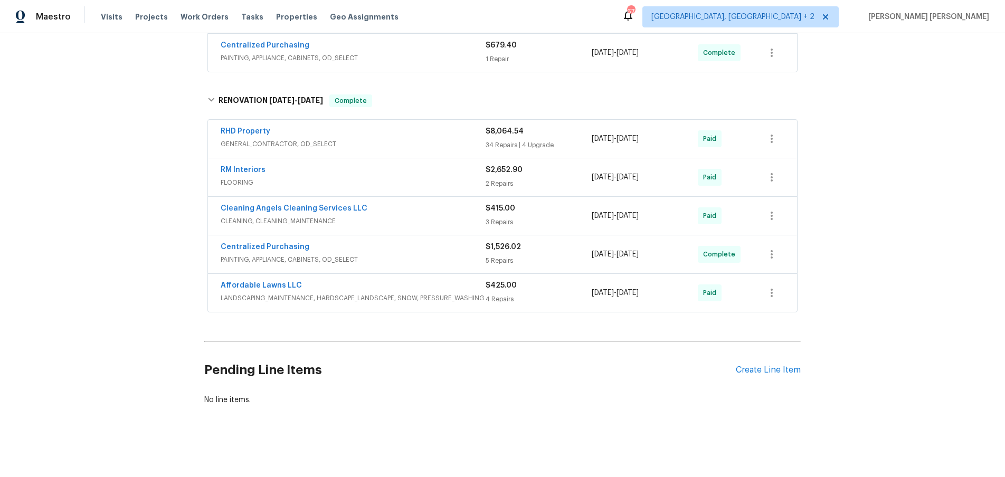
click at [462, 292] on div "Affordable Lawns LLC" at bounding box center [353, 286] width 265 height 13
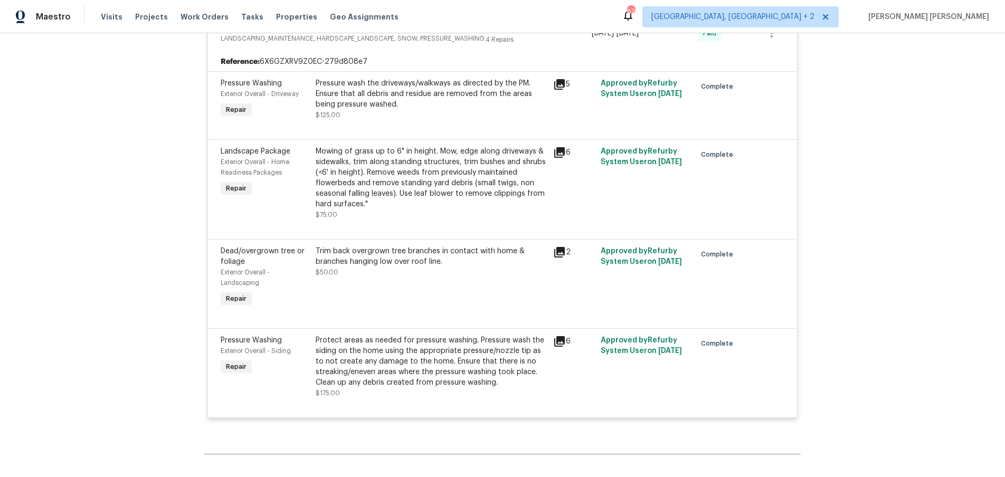
scroll to position [2858, 0]
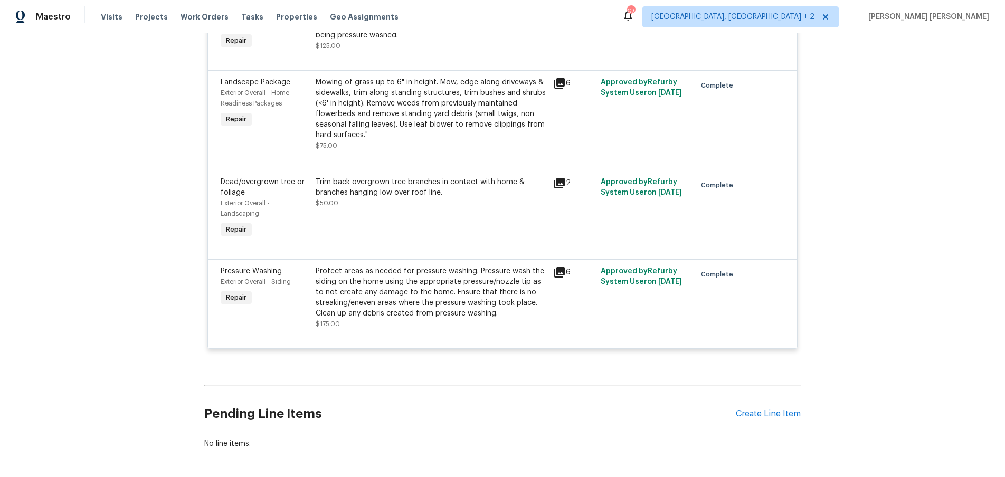
click at [559, 278] on icon at bounding box center [559, 272] width 11 height 11
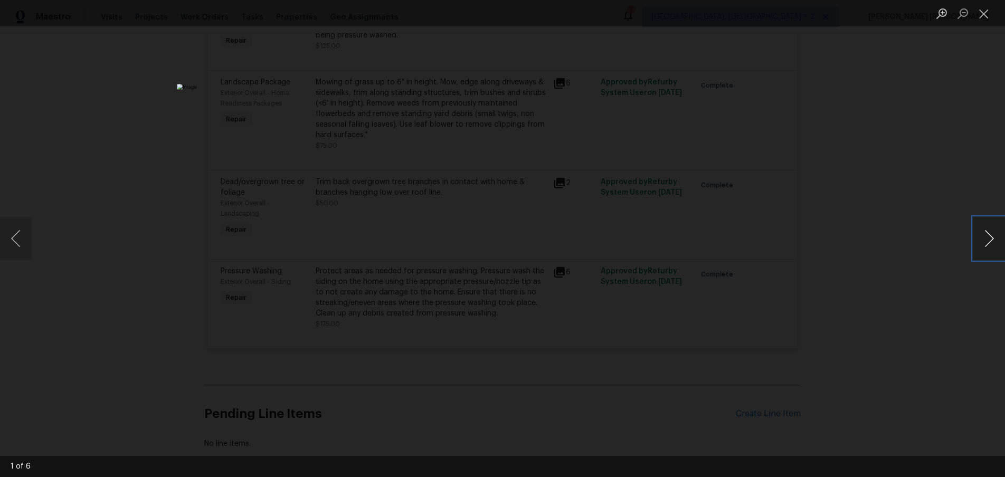
click at [989, 241] on button "Next image" at bounding box center [989, 238] width 32 height 42
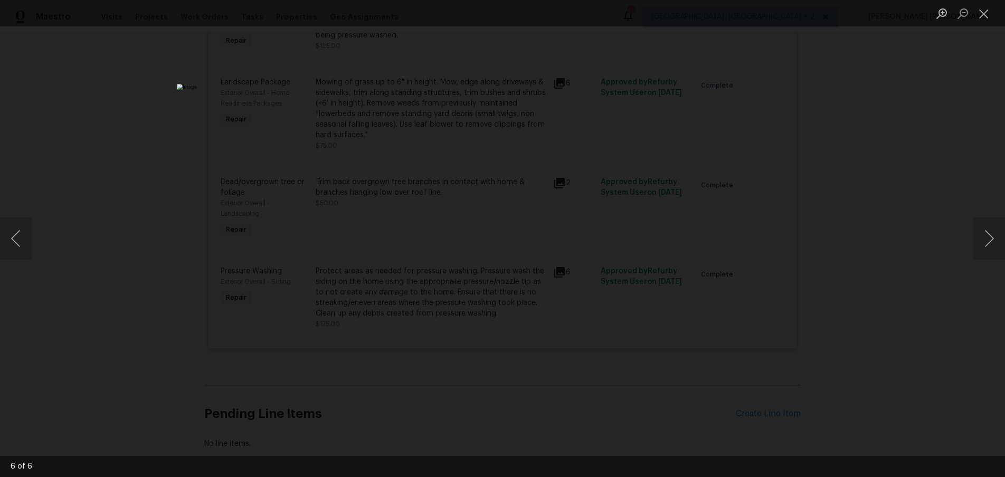
click at [953, 184] on div "Lightbox" at bounding box center [502, 238] width 1005 height 477
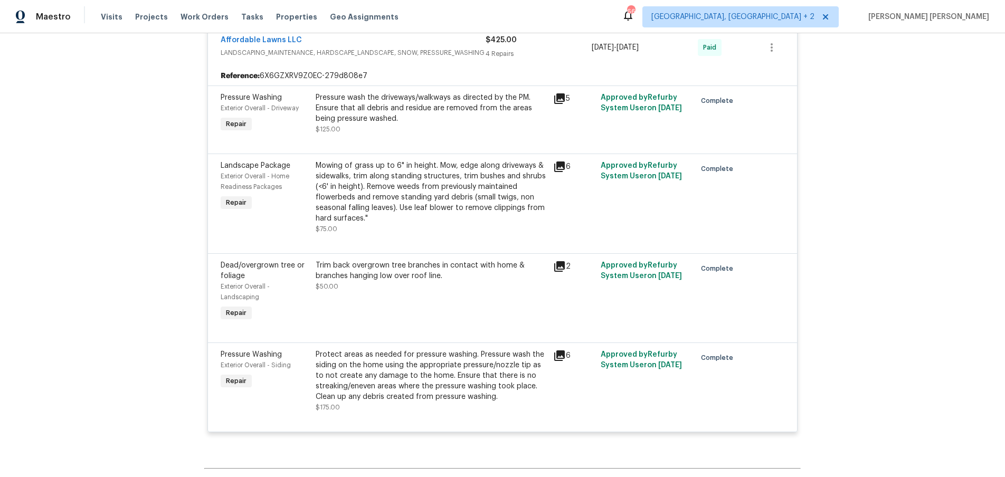
scroll to position [2804, 0]
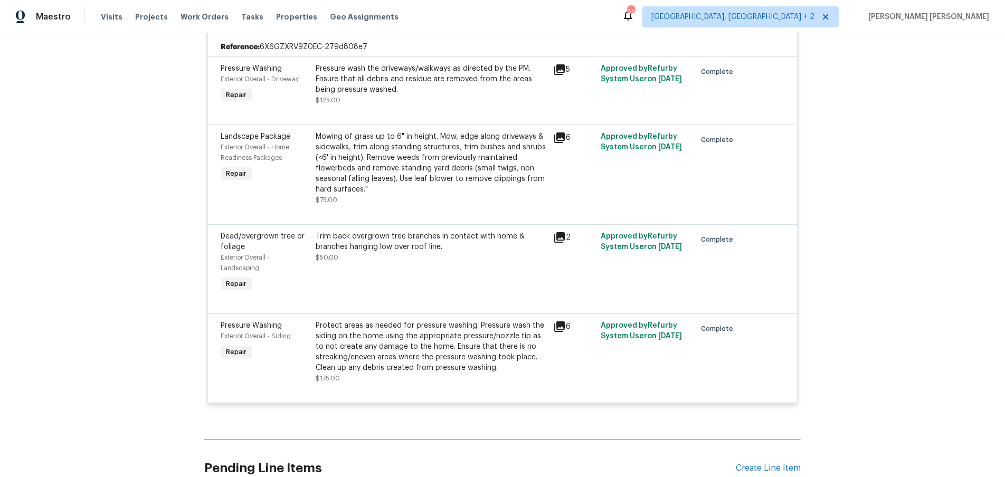
click at [558, 243] on icon at bounding box center [559, 237] width 11 height 11
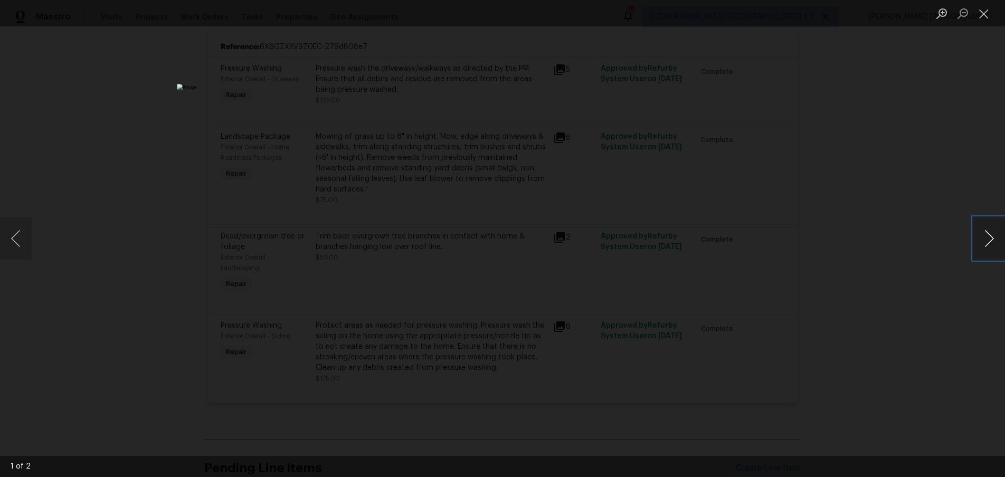
click at [987, 245] on button "Next image" at bounding box center [989, 238] width 32 height 42
drag, startPoint x: 888, startPoint y: 311, endPoint x: 876, endPoint y: 308, distance: 12.2
click at [882, 309] on div "Lightbox" at bounding box center [502, 238] width 1005 height 477
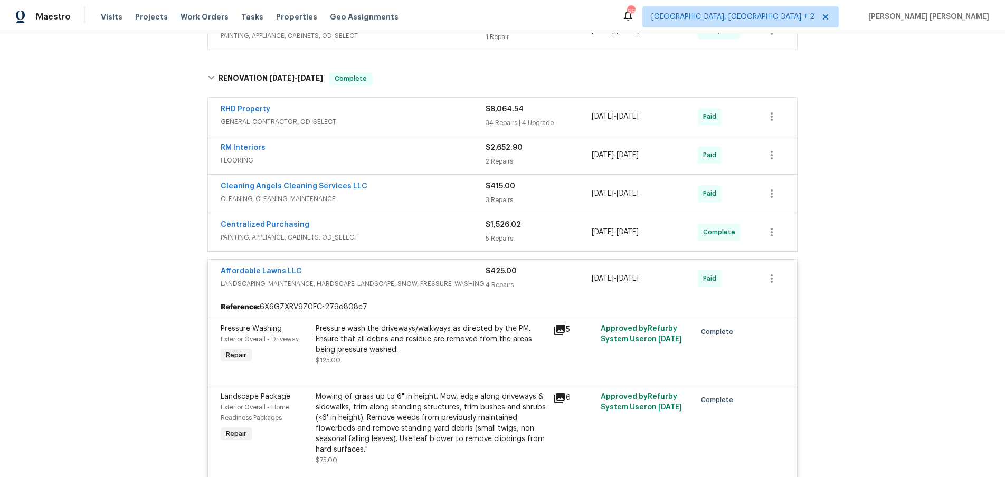
click at [427, 279] on div "Affordable Lawns LLC" at bounding box center [353, 272] width 265 height 13
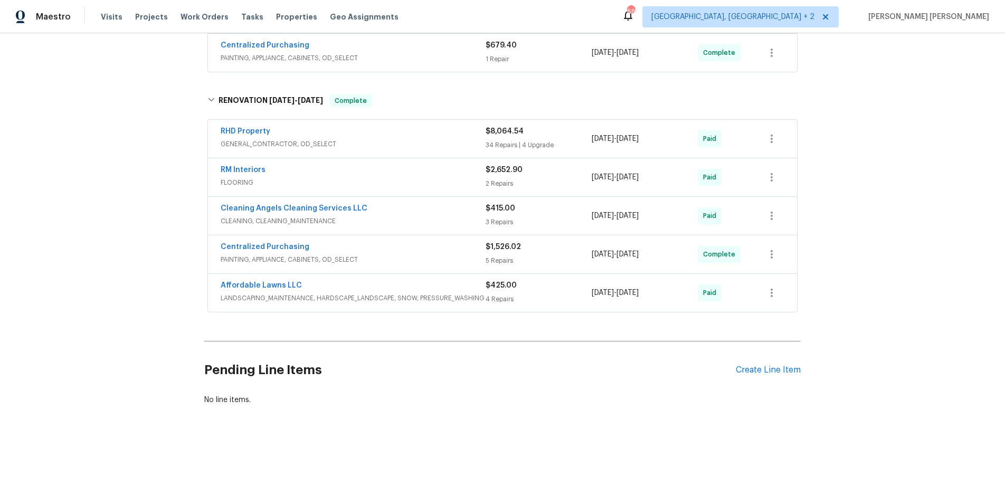
scroll to position [2536, 0]
click at [437, 140] on span "GENERAL_CONTRACTOR, OD_SELECT" at bounding box center [353, 144] width 265 height 11
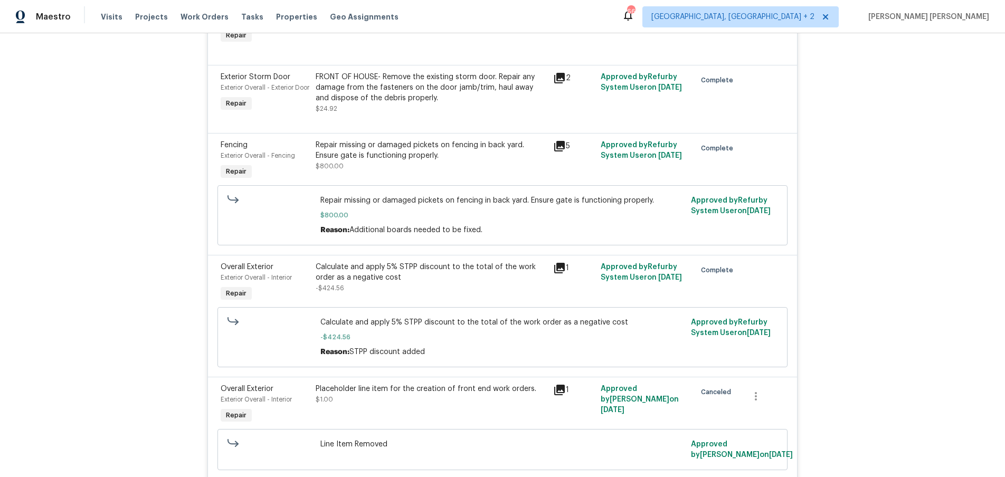
scroll to position [3027, 0]
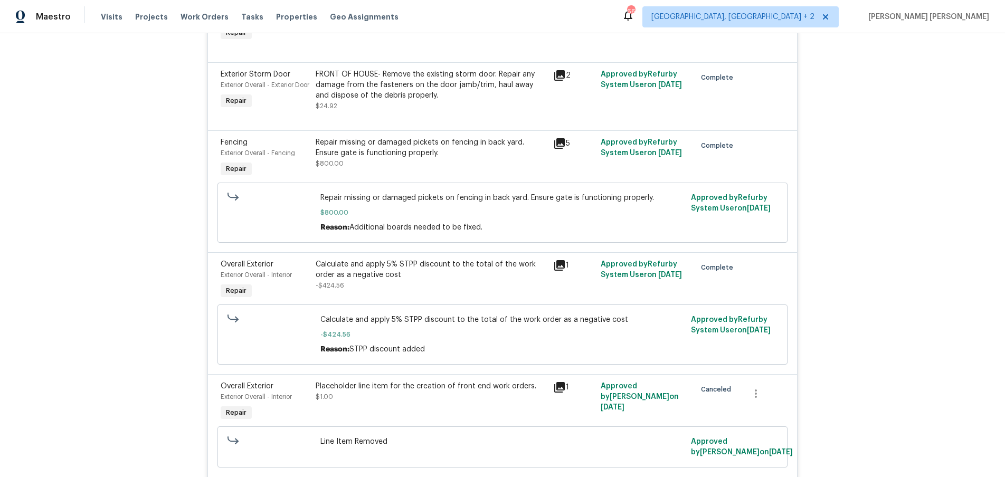
click at [559, 150] on icon at bounding box center [559, 143] width 13 height 13
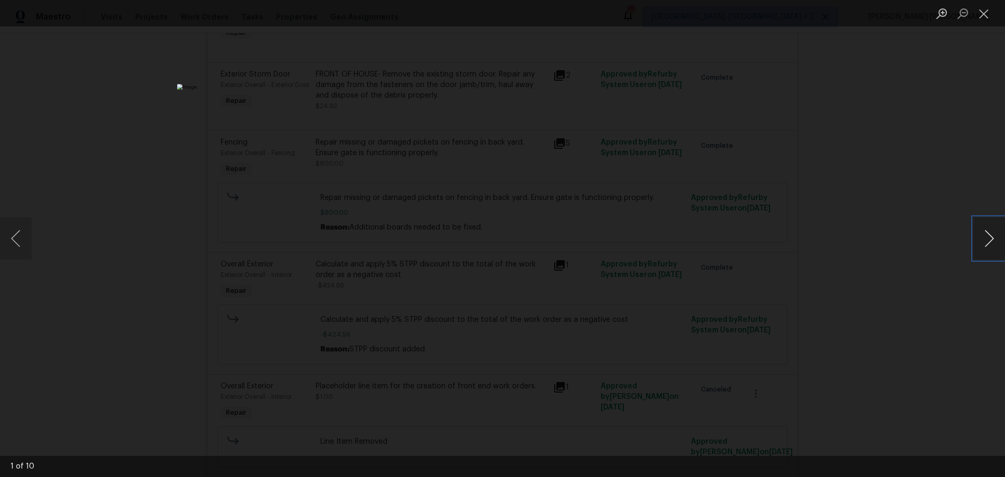
click at [990, 248] on button "Next image" at bounding box center [989, 238] width 32 height 42
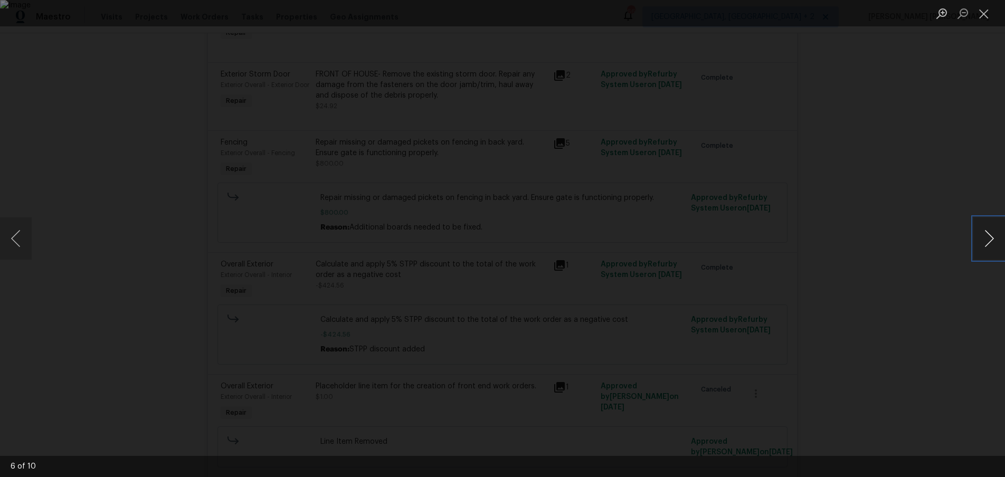
click at [990, 248] on button "Next image" at bounding box center [989, 238] width 32 height 42
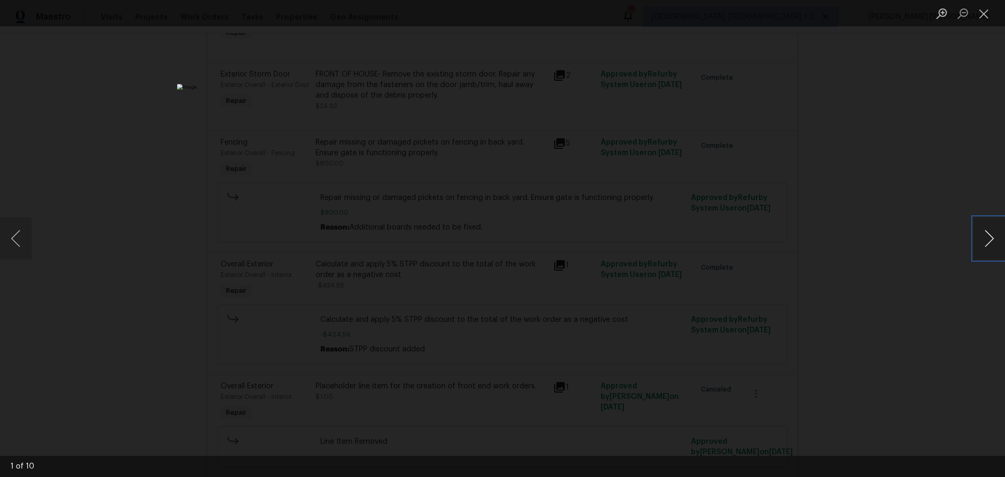
click at [990, 248] on button "Next image" at bounding box center [989, 238] width 32 height 42
click at [950, 294] on div "Lightbox" at bounding box center [502, 238] width 1005 height 477
drag, startPoint x: 950, startPoint y: 294, endPoint x: 907, endPoint y: 291, distance: 43.4
click at [950, 293] on div "Lightbox" at bounding box center [502, 238] width 1005 height 477
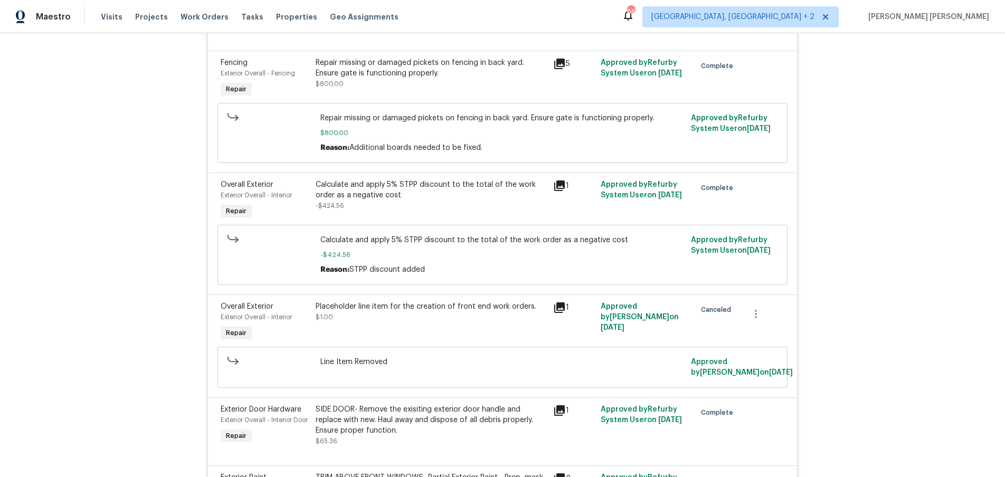
scroll to position [3110, 0]
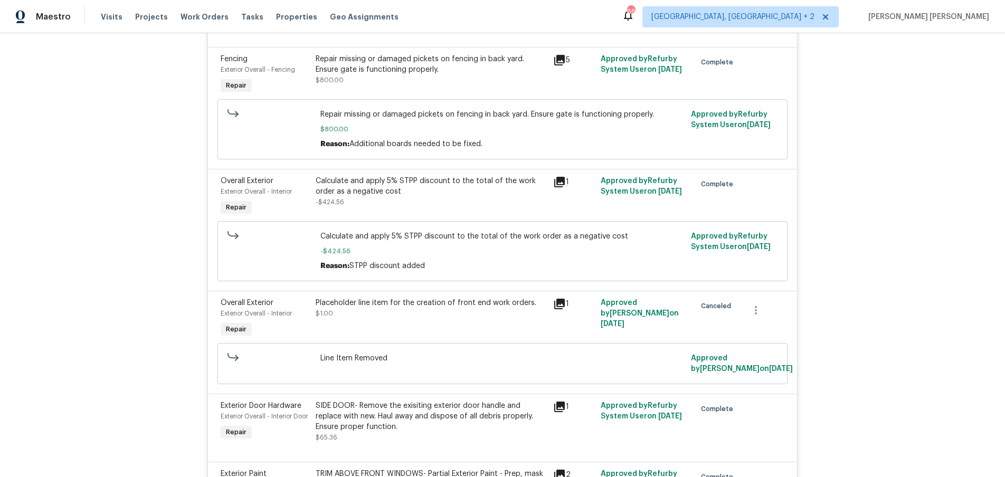
click at [562, 66] on icon at bounding box center [559, 60] width 13 height 13
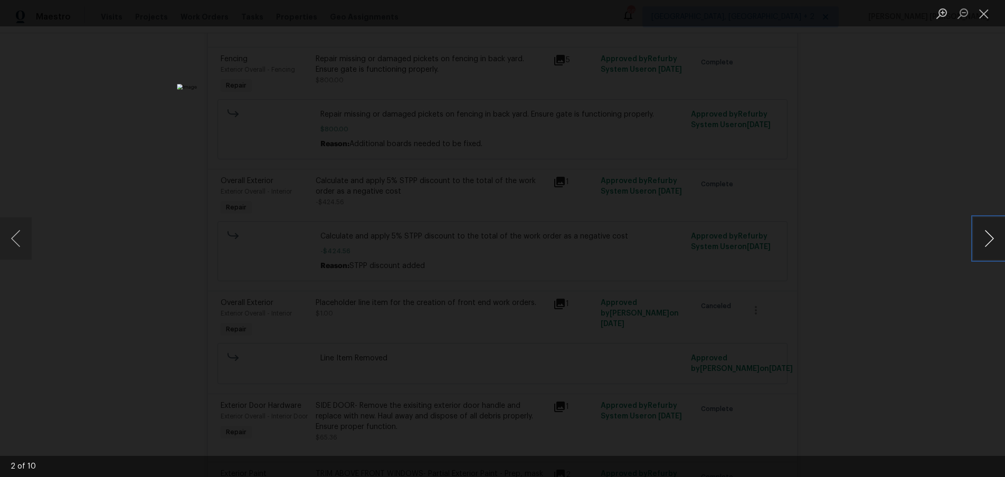
click at [986, 245] on button "Next image" at bounding box center [989, 238] width 32 height 42
click at [982, 245] on button "Next image" at bounding box center [989, 238] width 32 height 42
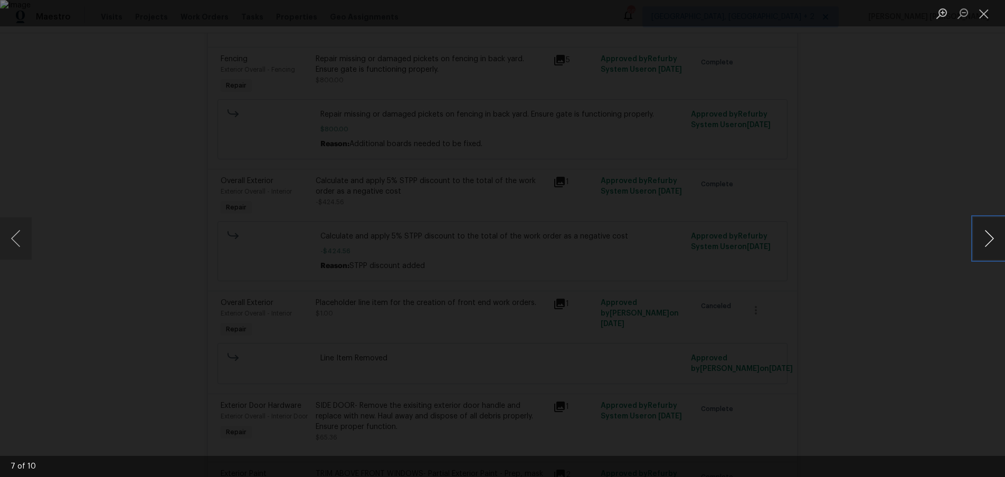
click at [982, 245] on button "Next image" at bounding box center [989, 238] width 32 height 42
click at [984, 241] on button "Next image" at bounding box center [989, 238] width 32 height 42
click at [981, 241] on button "Next image" at bounding box center [989, 238] width 32 height 42
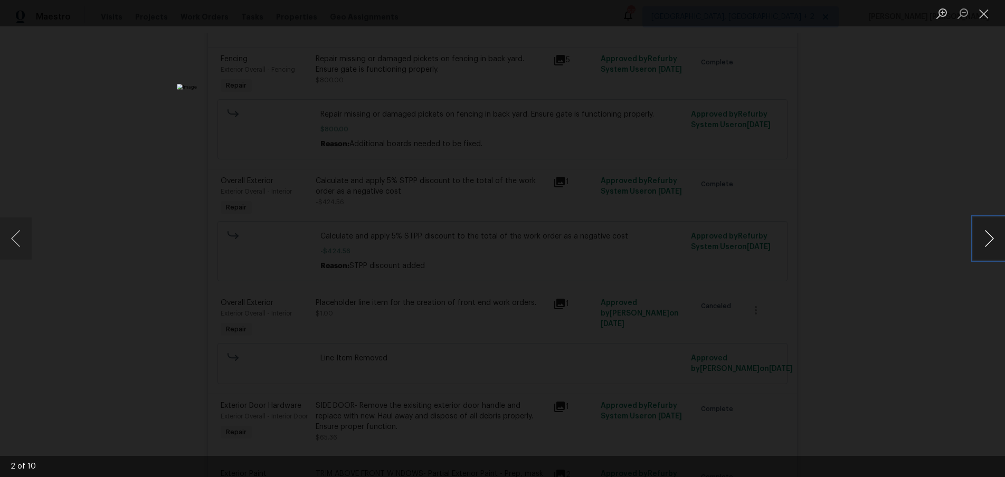
click at [981, 241] on button "Next image" at bounding box center [989, 238] width 32 height 42
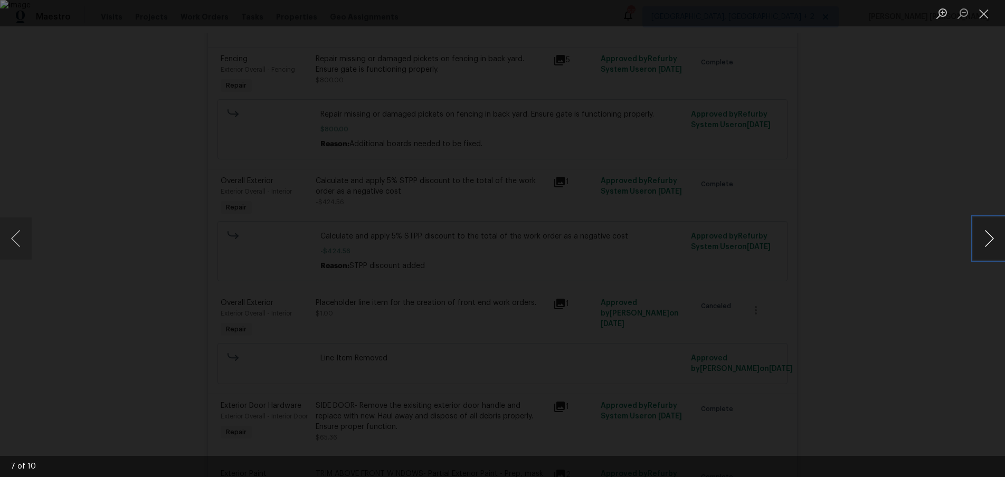
click at [981, 241] on button "Next image" at bounding box center [989, 238] width 32 height 42
click at [13, 244] on button "Previous image" at bounding box center [16, 238] width 32 height 42
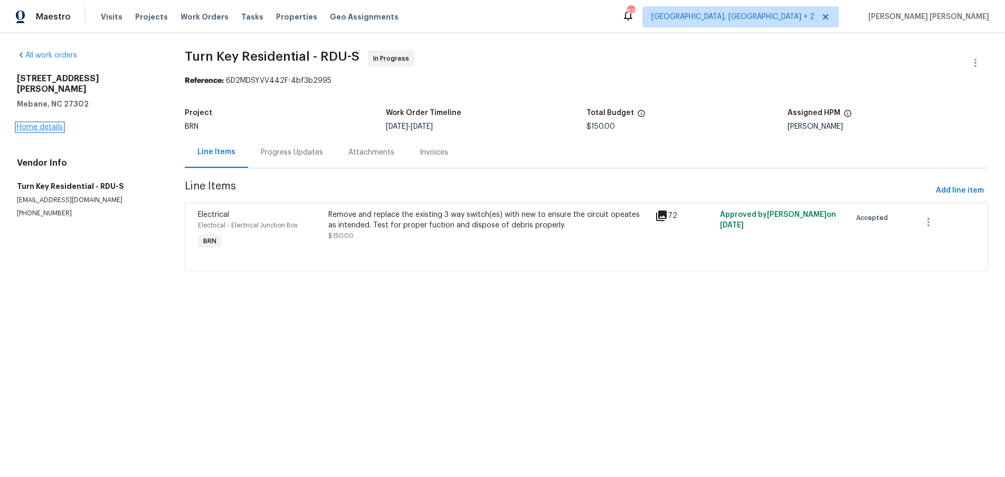
click at [51, 123] on link "Home details" at bounding box center [40, 126] width 46 height 7
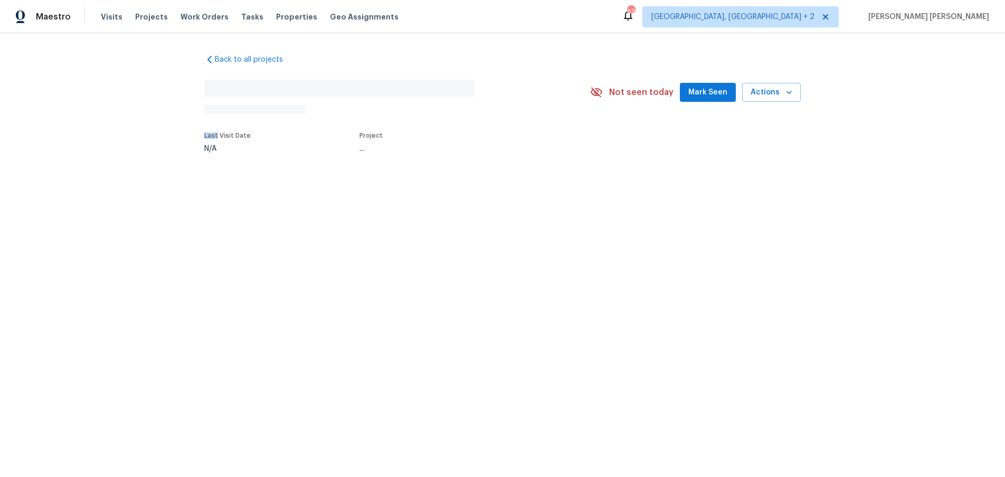
click at [51, 115] on div "Back to all projects No address found N/A Not seen today Mark Seen Actions Last…" at bounding box center [502, 127] width 1005 height 189
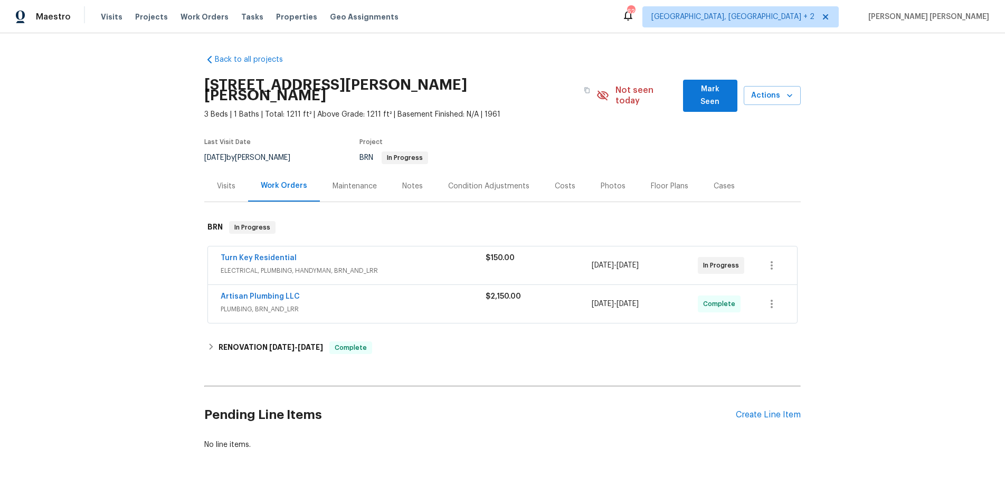
click at [424, 253] on div "Turn Key Residential" at bounding box center [353, 259] width 265 height 13
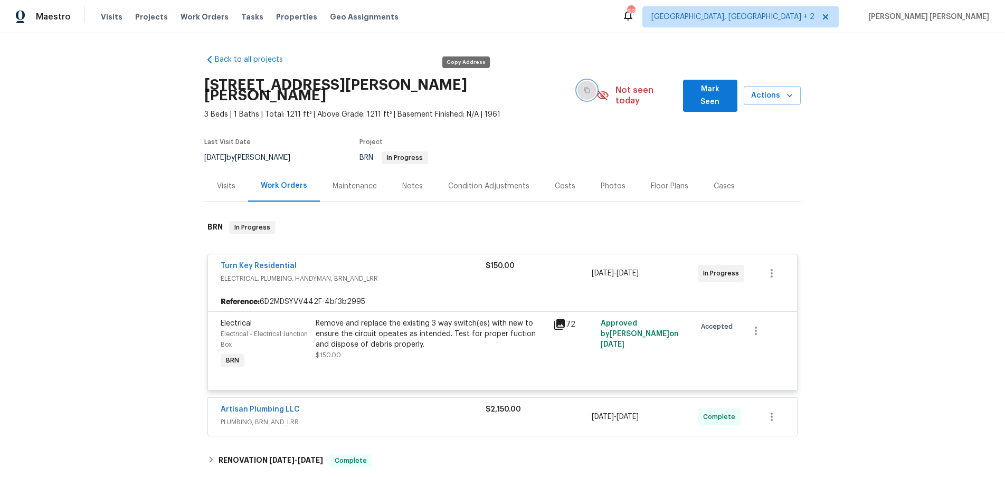
click at [584, 87] on icon "button" at bounding box center [587, 90] width 6 height 6
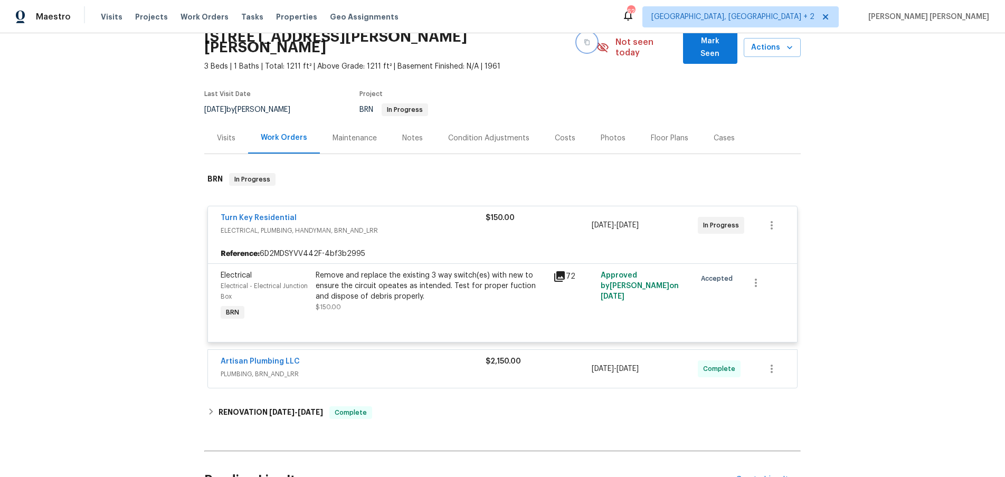
scroll to position [65, 0]
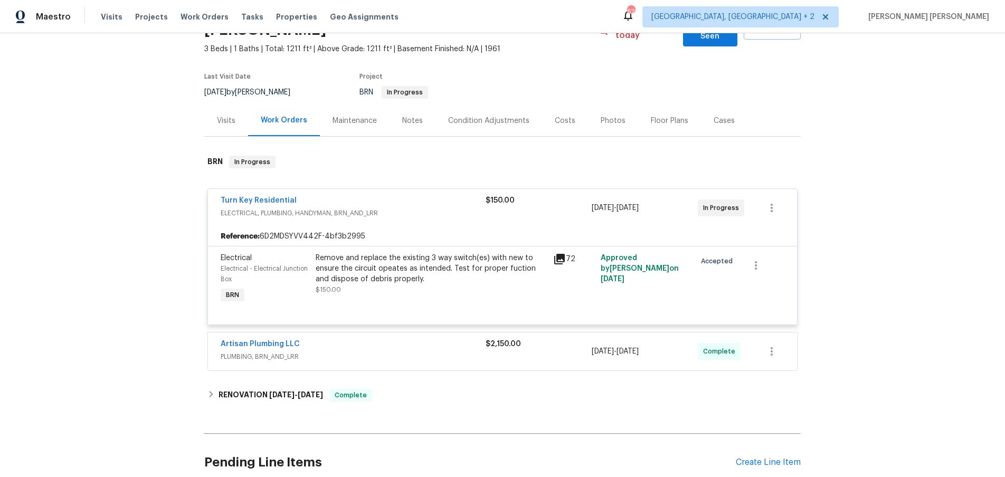
click at [411, 351] on span "PLUMBING, BRN_AND_LRR" at bounding box center [353, 356] width 265 height 11
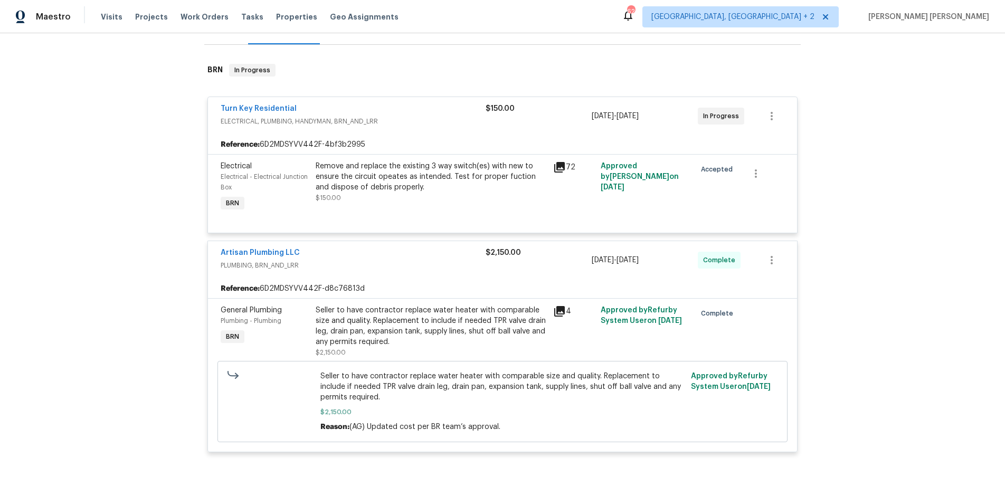
scroll to position [176, 0]
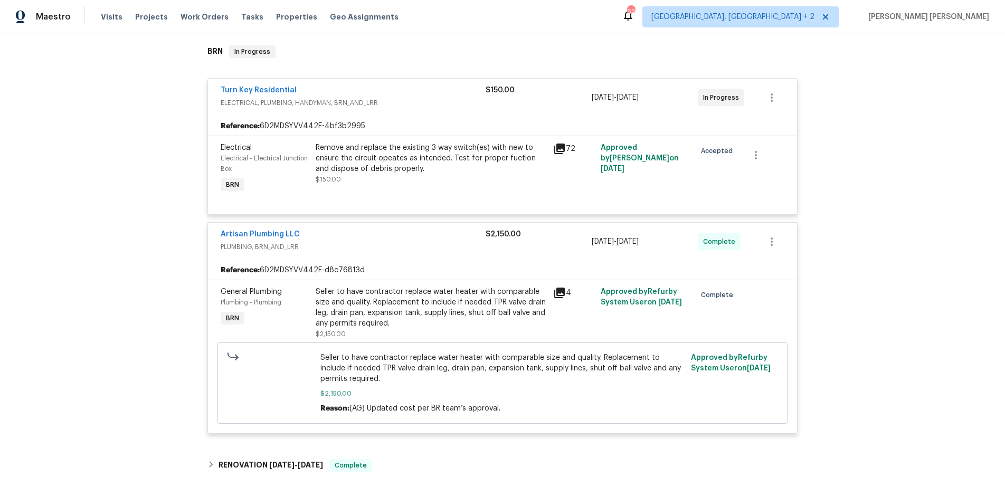
click at [562, 287] on icon at bounding box center [559, 293] width 13 height 13
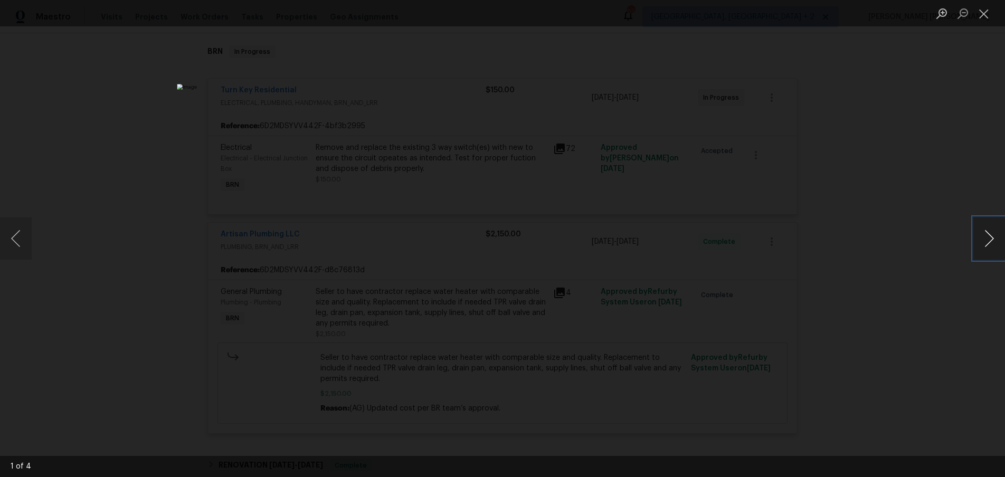
click at [989, 244] on button "Next image" at bounding box center [989, 238] width 32 height 42
click at [985, 240] on button "Next image" at bounding box center [989, 238] width 32 height 42
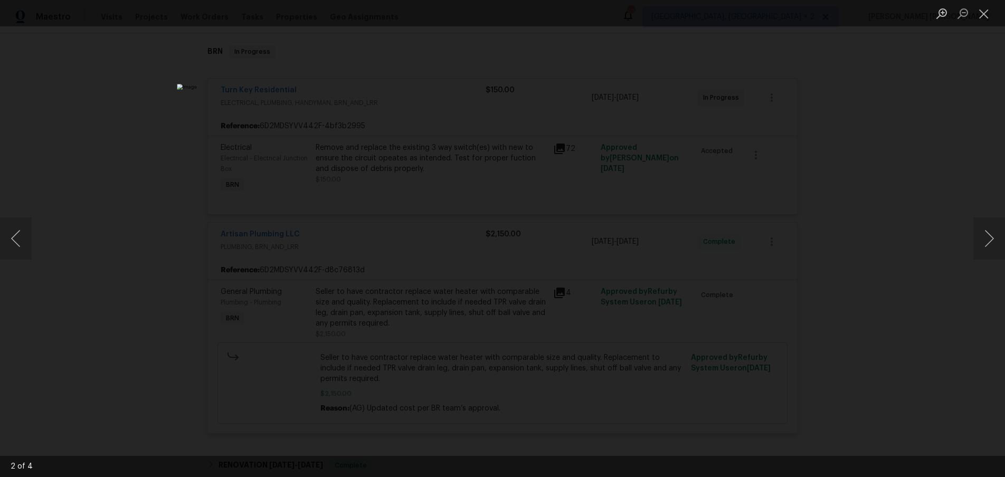
drag, startPoint x: 941, startPoint y: 239, endPoint x: 935, endPoint y: 236, distance: 6.2
click at [938, 237] on div "Lightbox" at bounding box center [502, 238] width 1005 height 477
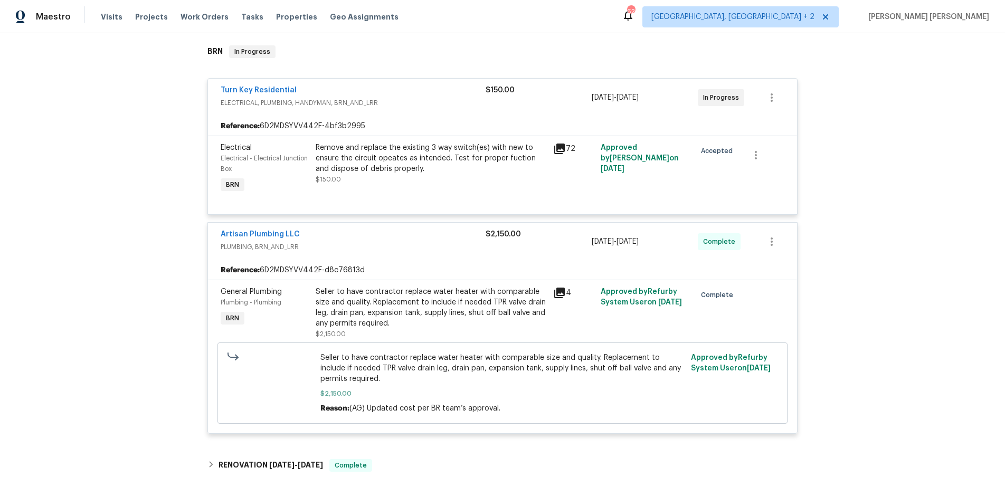
click at [562, 287] on icon at bounding box center [559, 293] width 13 height 13
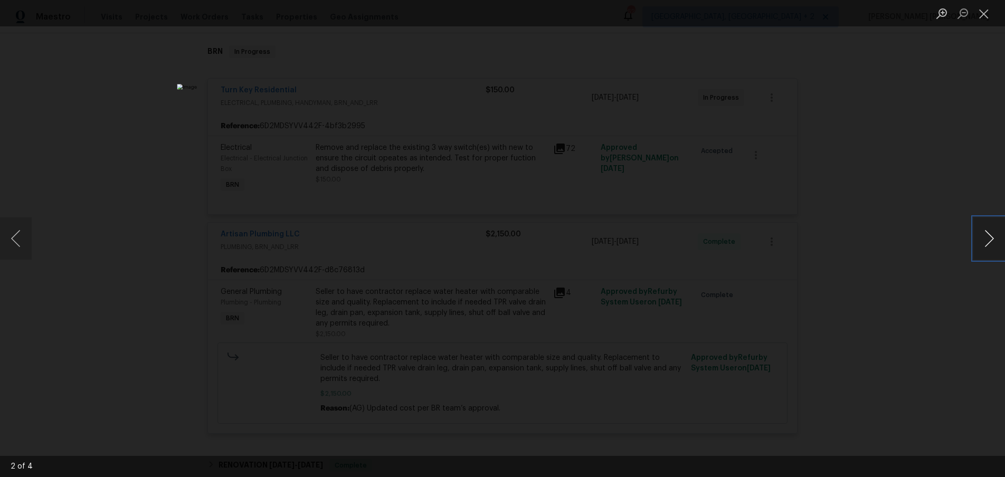
click at [988, 248] on button "Next image" at bounding box center [989, 238] width 32 height 42
click at [988, 244] on button "Next image" at bounding box center [989, 238] width 32 height 42
click at [987, 243] on button "Next image" at bounding box center [989, 238] width 32 height 42
